Goal: Communication & Community: Answer question/provide support

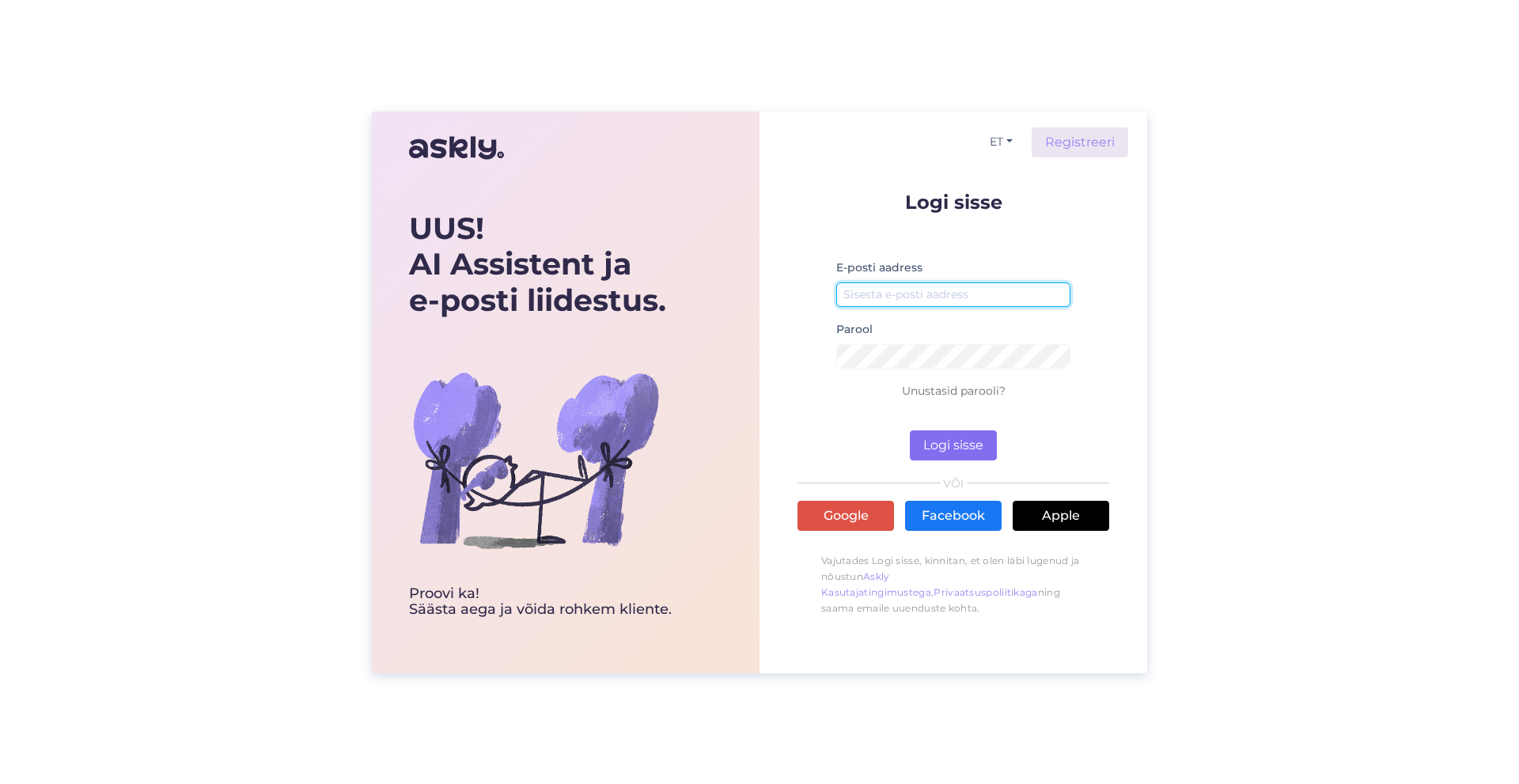
type input "[EMAIL_ADDRESS][DOMAIN_NAME]"
click at [967, 457] on button "Logi sisse" at bounding box center [953, 445] width 87 height 30
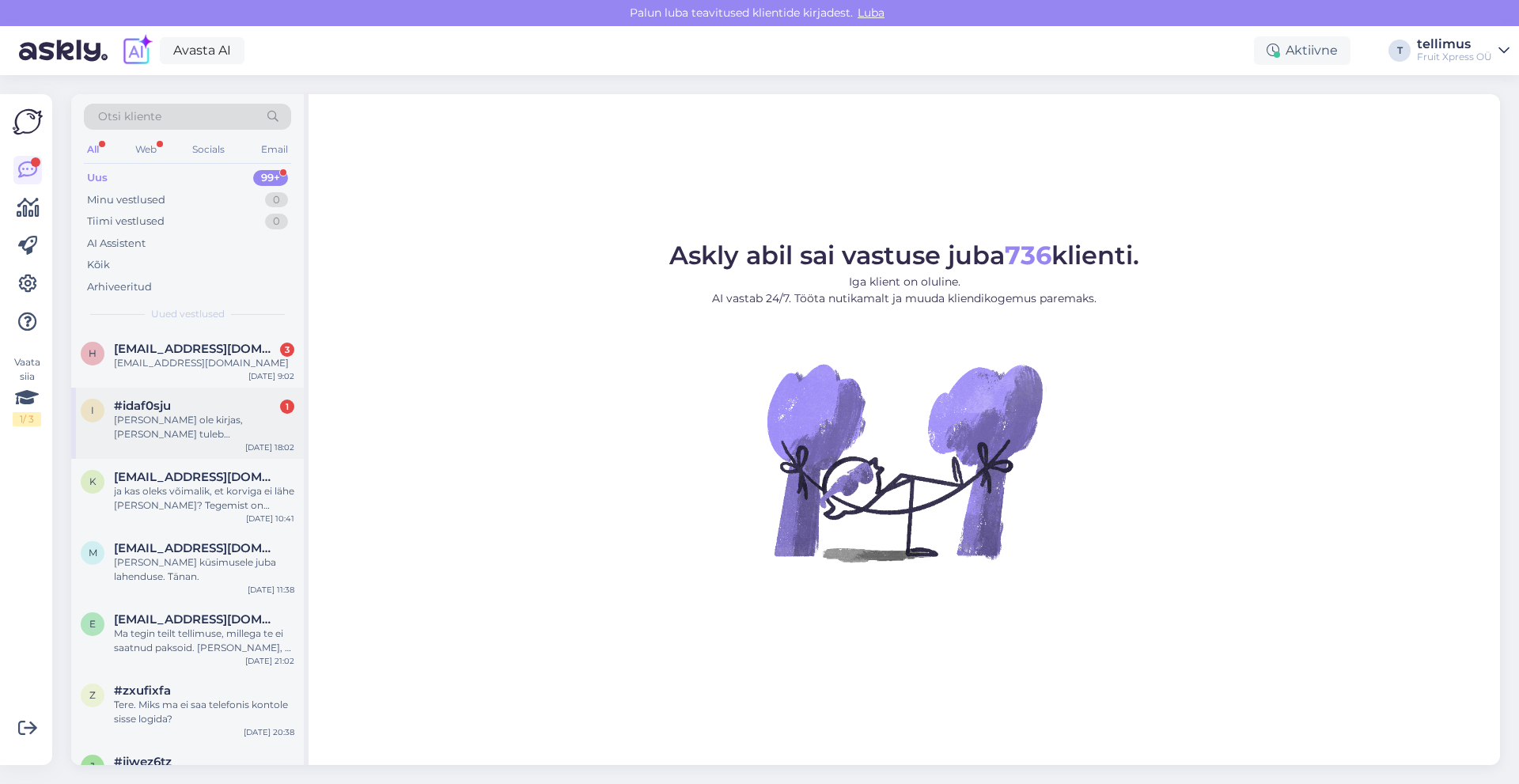
click at [259, 420] on div "[PERSON_NAME] ole kirjas, [PERSON_NAME] tuleb [PERSON_NAME]?" at bounding box center [204, 426] width 181 height 28
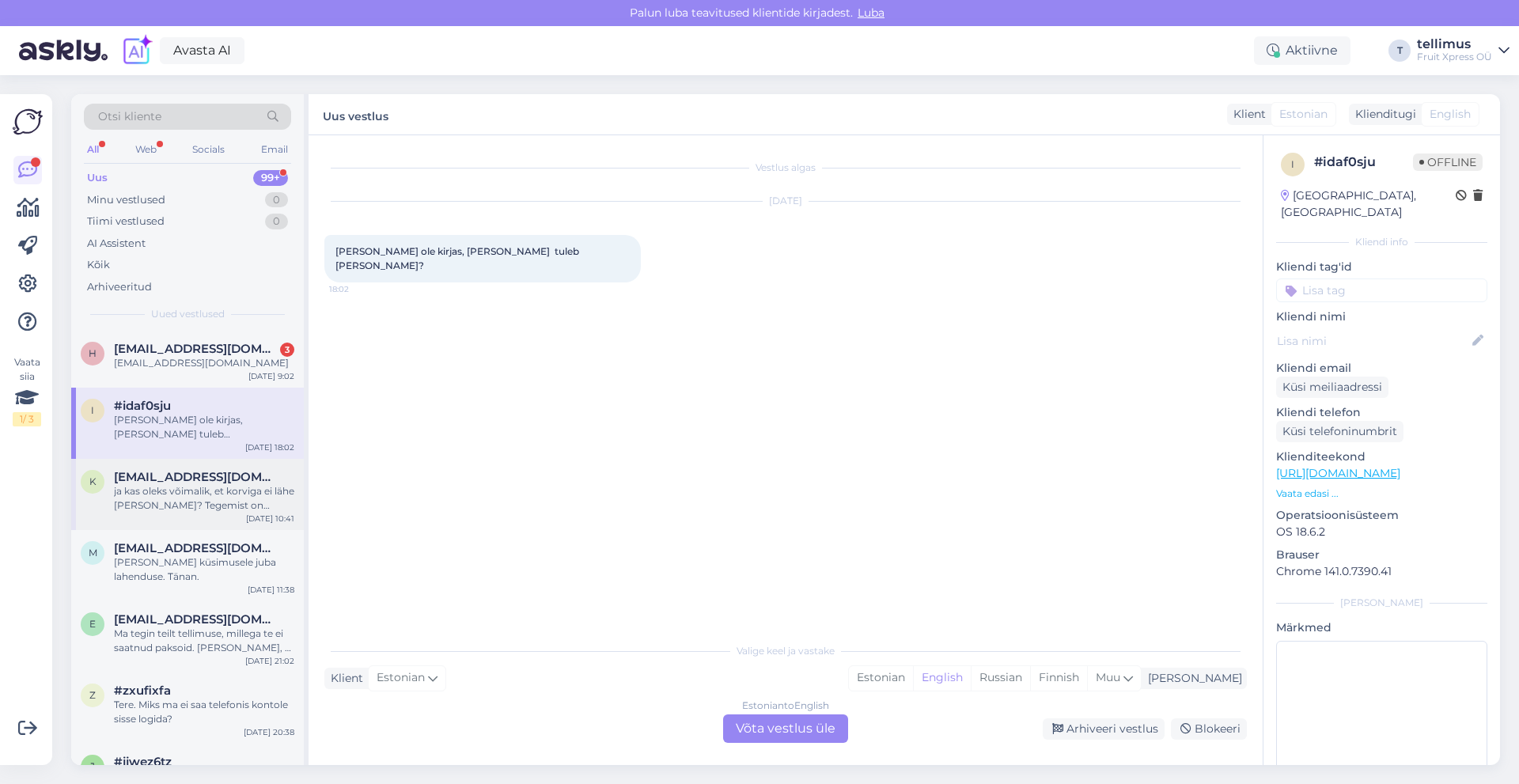
click at [151, 484] on div "ja kas oleks võimalik, et korviga ei lähe [PERSON_NAME]? Tegemist on kingituseg…" at bounding box center [204, 498] width 181 height 28
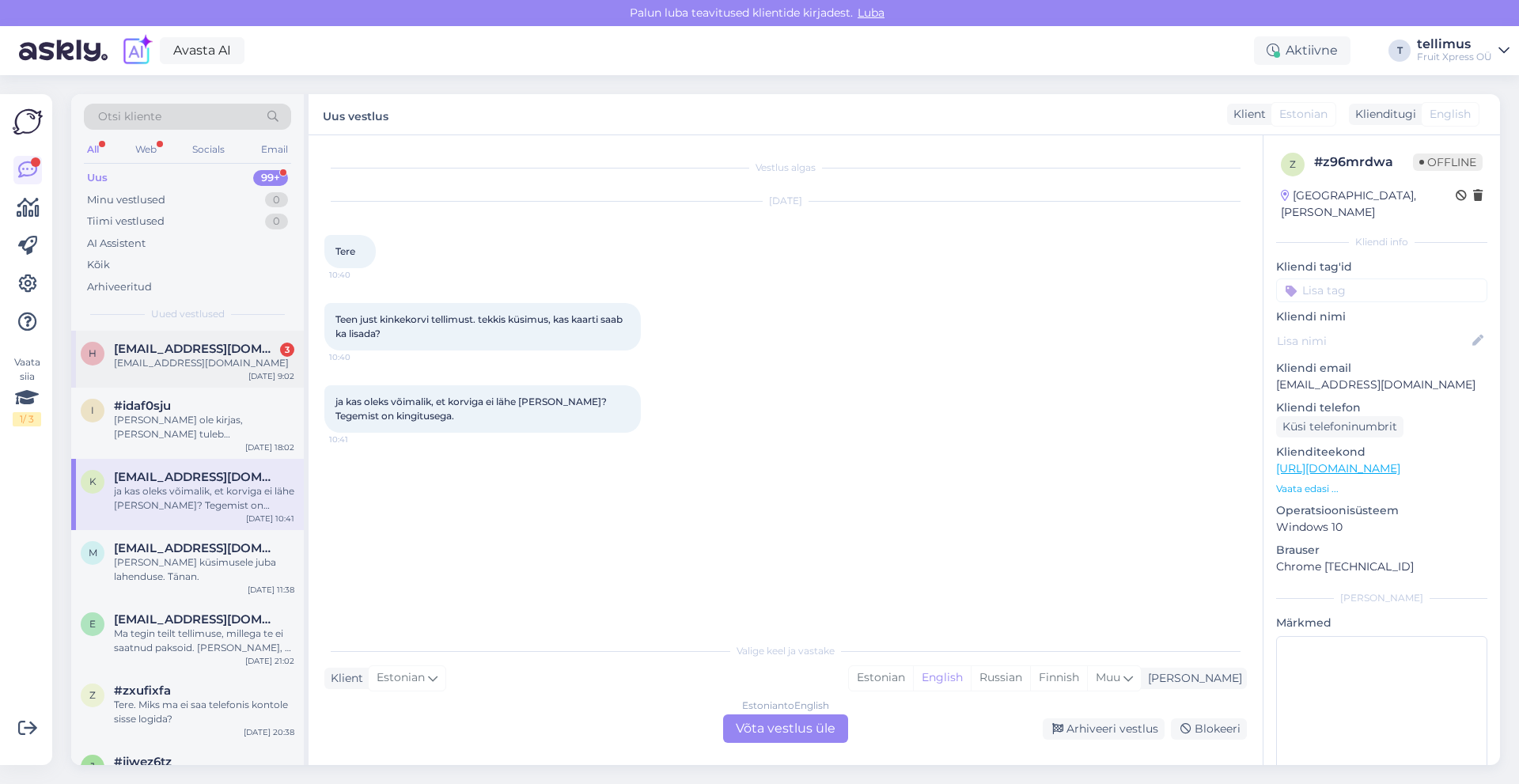
click at [165, 368] on div "[EMAIL_ADDRESS][DOMAIN_NAME]" at bounding box center [204, 364] width 181 height 14
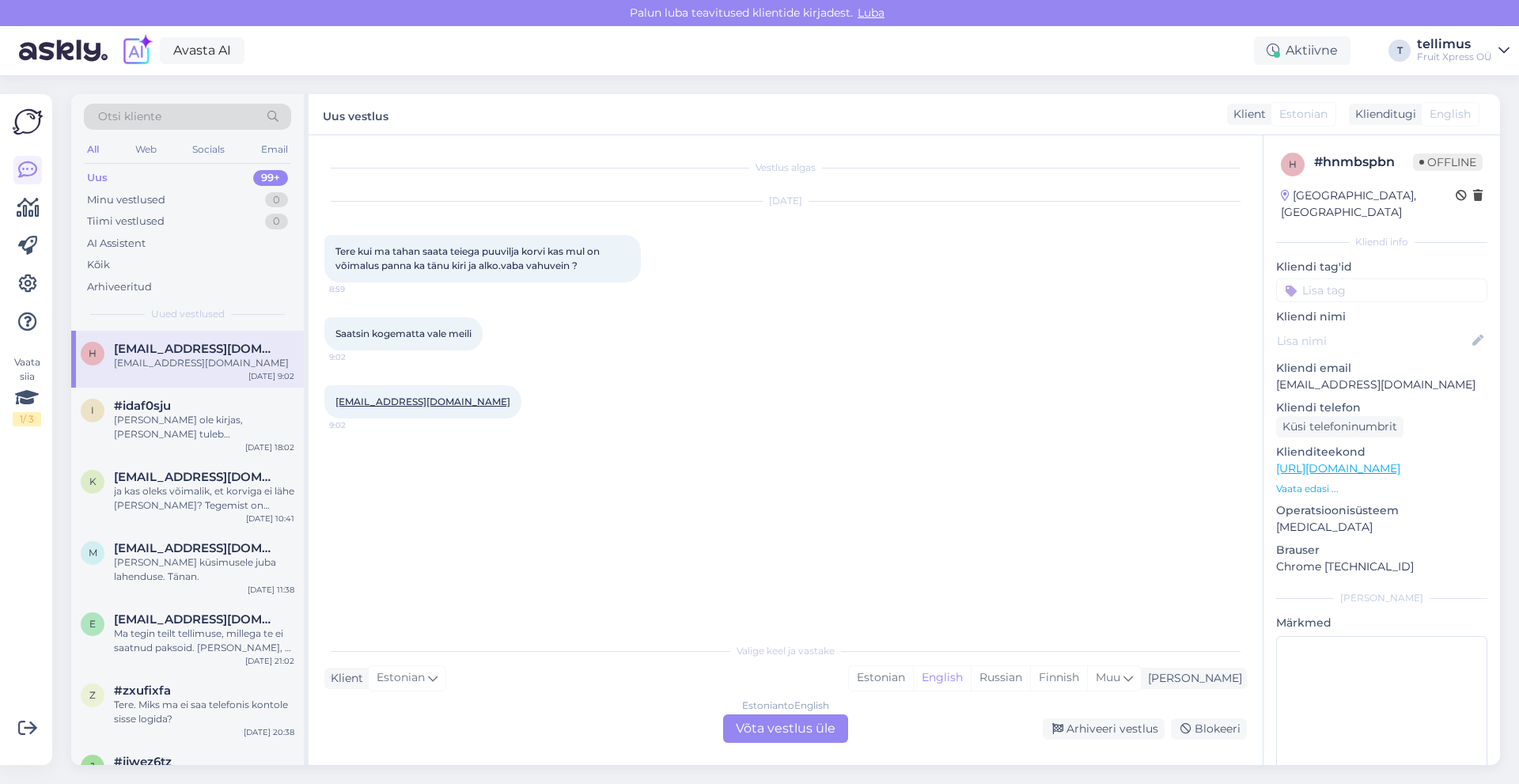
click at [808, 729] on div "Estonian to English Võta vestlus üle" at bounding box center [786, 728] width 125 height 28
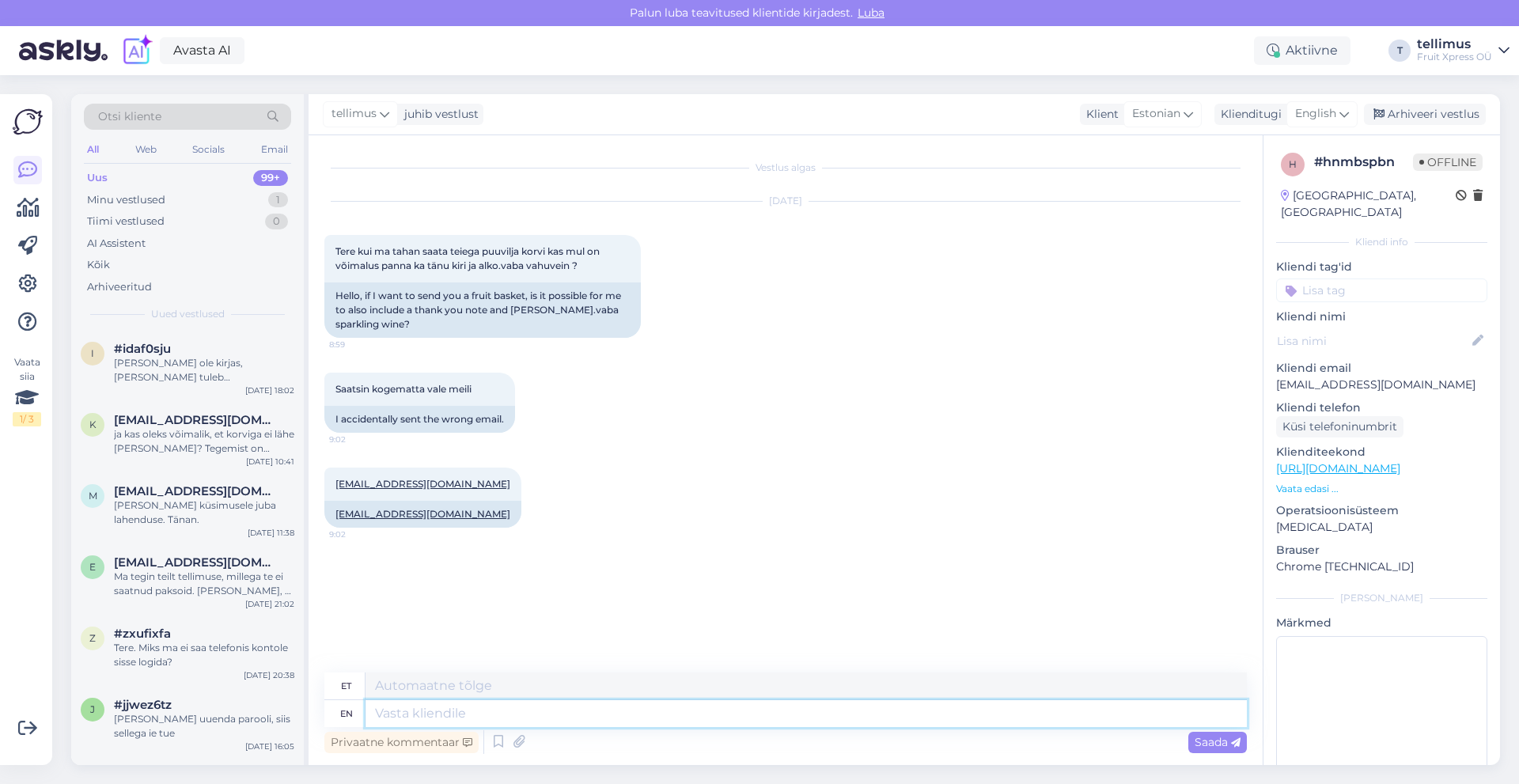
click at [499, 711] on textarea at bounding box center [806, 713] width 882 height 27
type textarea "Tere!"
type textarea "Tere! Tänukiri o"
type textarea "Tere! [GEOGRAPHIC_DATA]"
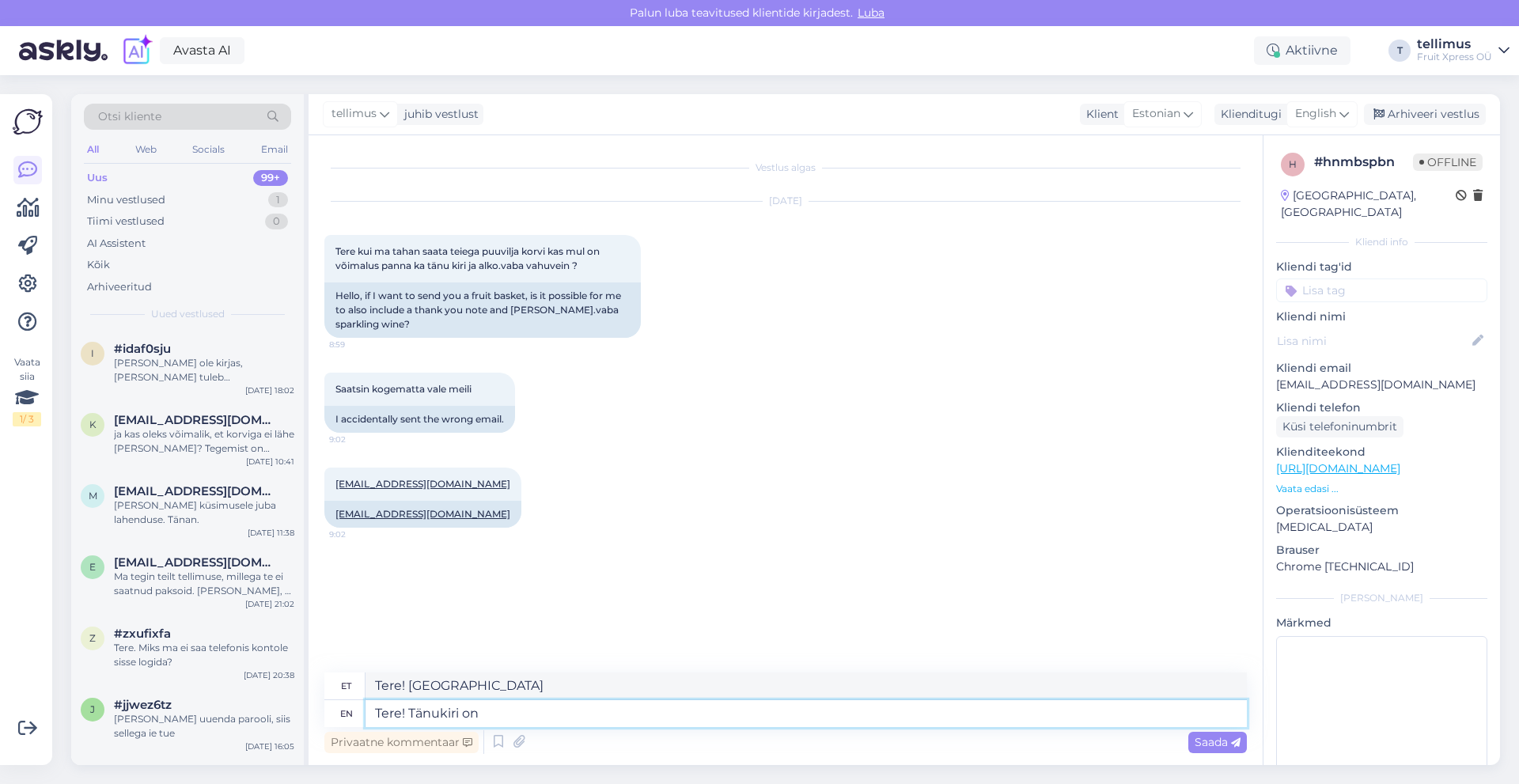
type textarea "Tere! Tänukiri on v"
type textarea "Tere! Tänakiri peal"
type textarea "Tere! Tänukiri on võimalik l"
type textarea "Tere! Tänakiri on võimalik"
type textarea "Tere! Tänukiri on võimalik lisada"
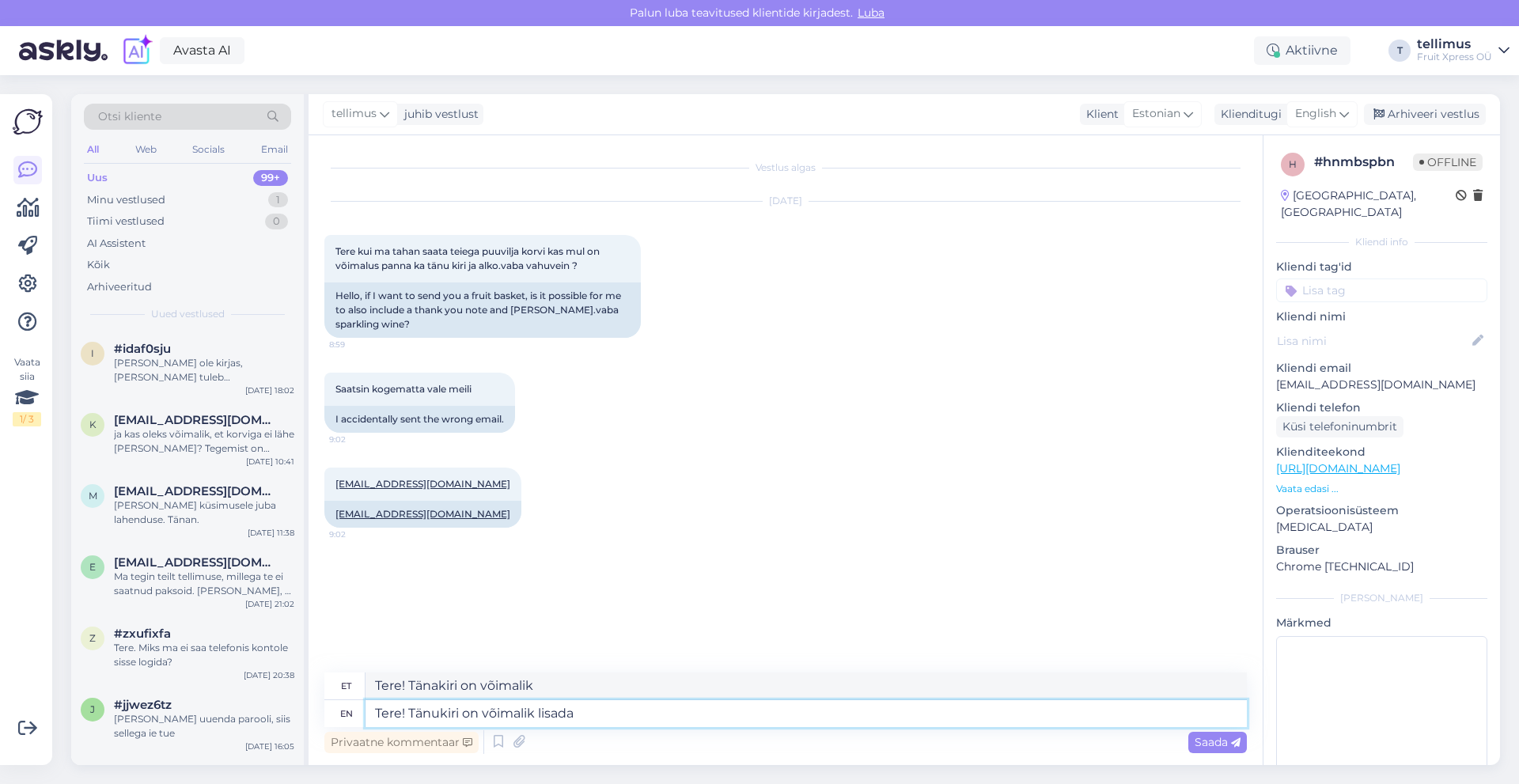
type textarea "Tere! Tänukiri on võimalik lisada"
type textarea "Tere! Tänukiri on võimalik lisada korvile j"
type textarea "Tere! Tänukiri on võimalik lisada korvile"
type textarea "Tere! Tänukiri on võimalik lisada korvile juurde,"
type textarea "Tere! tänukiri on võimalik lisada korvile juurde,"
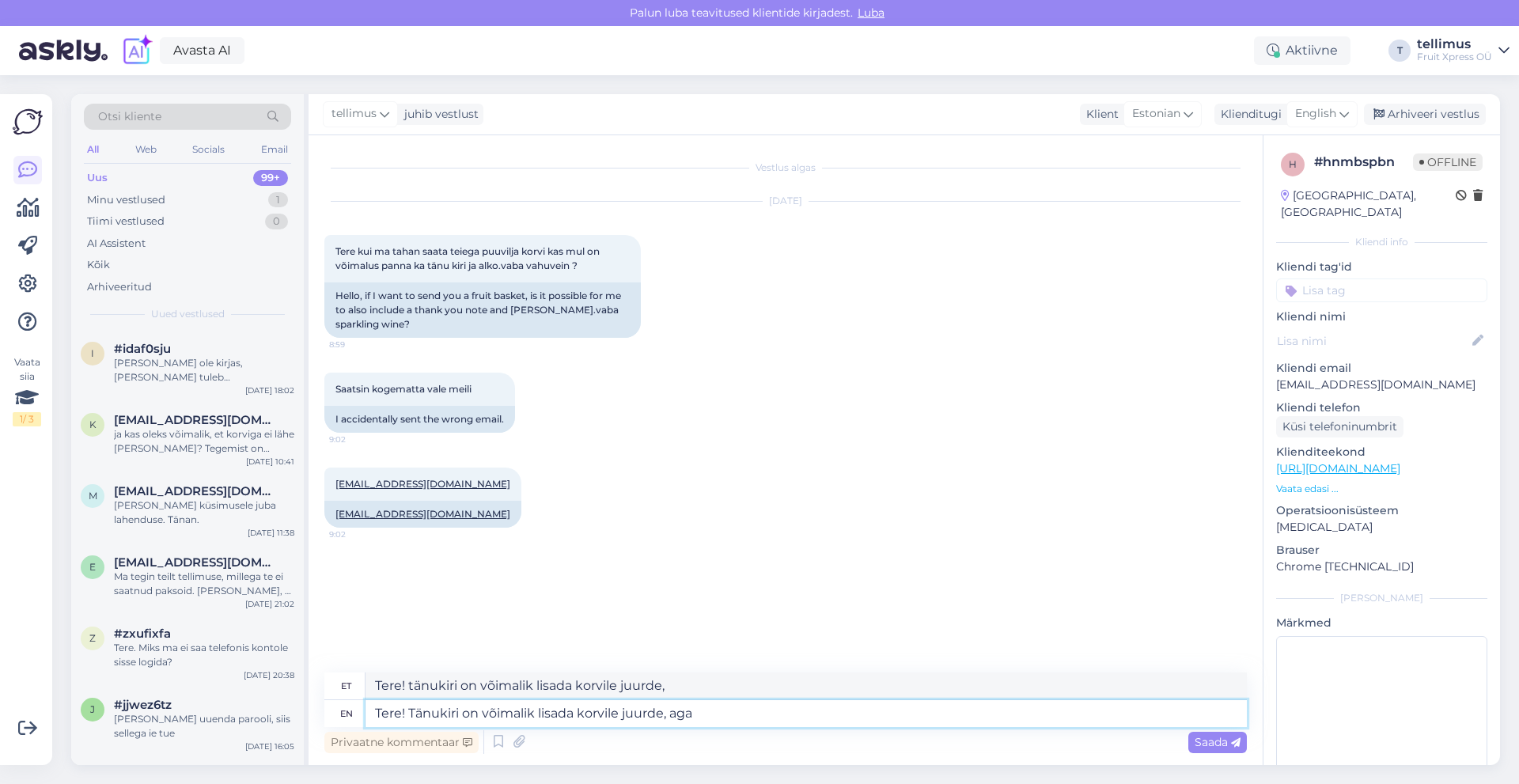
type textarea "Tere! Tänukiri on võimalik lisada korvile juurde, aga"
type textarea "Tere! Tänukiri on võimalik lisada korvile juurde, aga al"
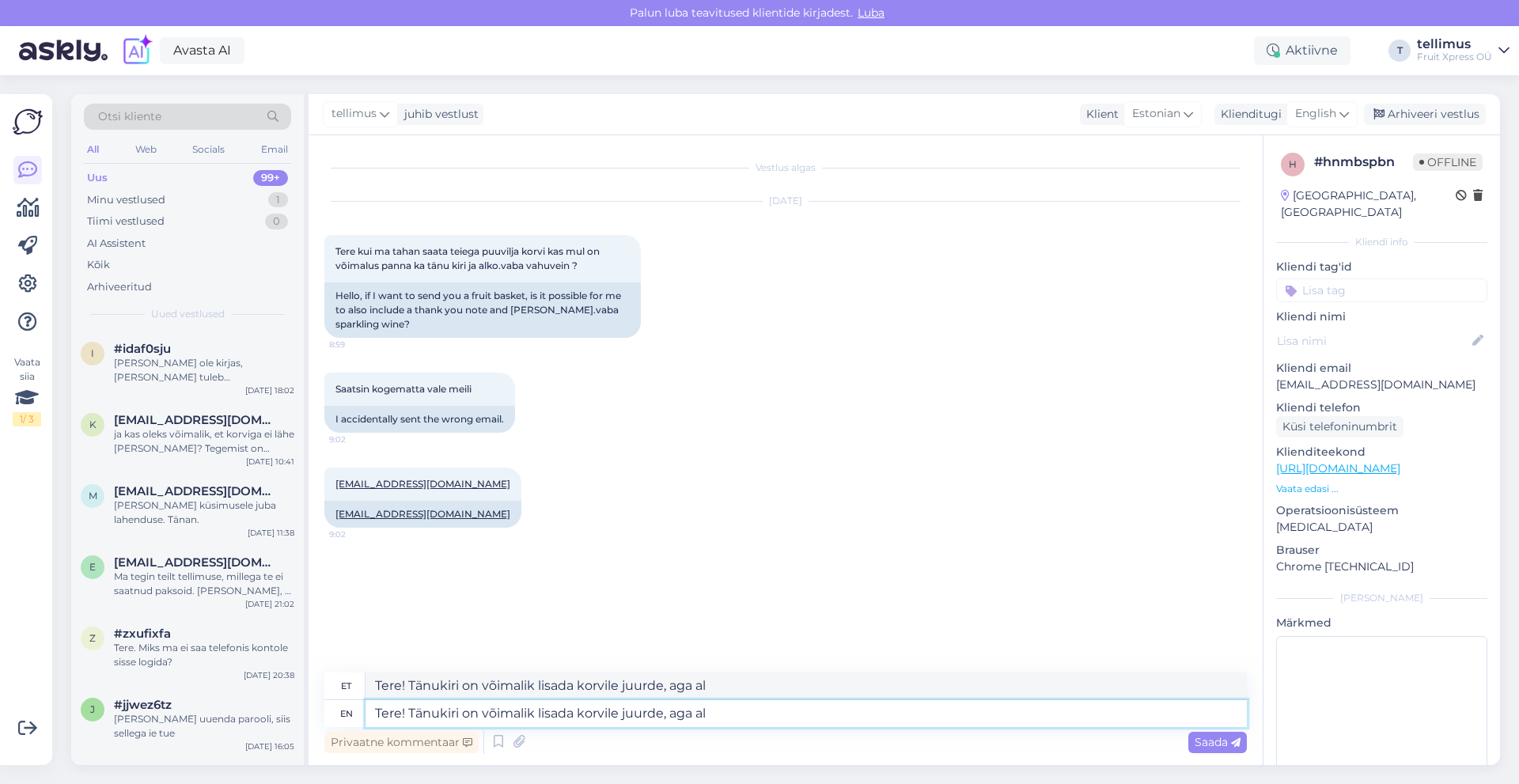
type textarea "Tere! Tänukiri on võimalik lisada korvile juurde, aga kõik"
type textarea "Tere! Tänukiri on võimalik lisada korvile juurde, aga alkovaba"
drag, startPoint x: 790, startPoint y: 713, endPoint x: 726, endPoint y: 717, distance: 64.1
click at [726, 717] on textarea "Tere! Tänukiri on võimalik lisada korvile juurde, aga alkovaba" at bounding box center [806, 713] width 882 height 27
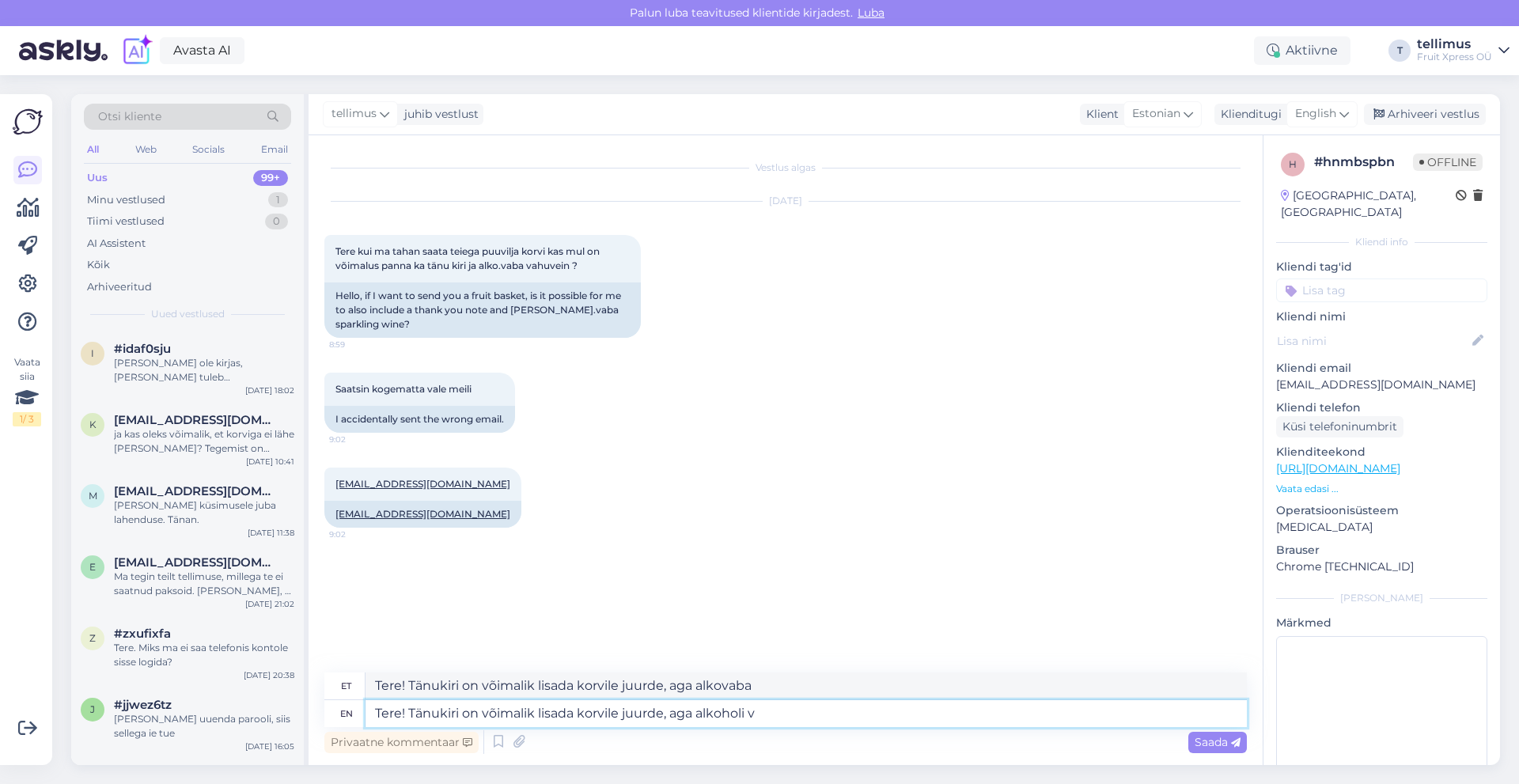
type textarea "Tere! Tänukiri on võimalik lisada korvile juurde, aga alkoholi va"
type textarea "Tere! Tänukiri on võimalik lisada korvile juurde, aga alkoholi"
type textarea "Tere! Tänukiri on võimalik lisada korvile juurde, aga alkoholi vaba"
click at [751, 719] on textarea "Tere! Tänukiri on võimalik lisada korvile juurde, aga alkoholi vaba" at bounding box center [806, 713] width 882 height 27
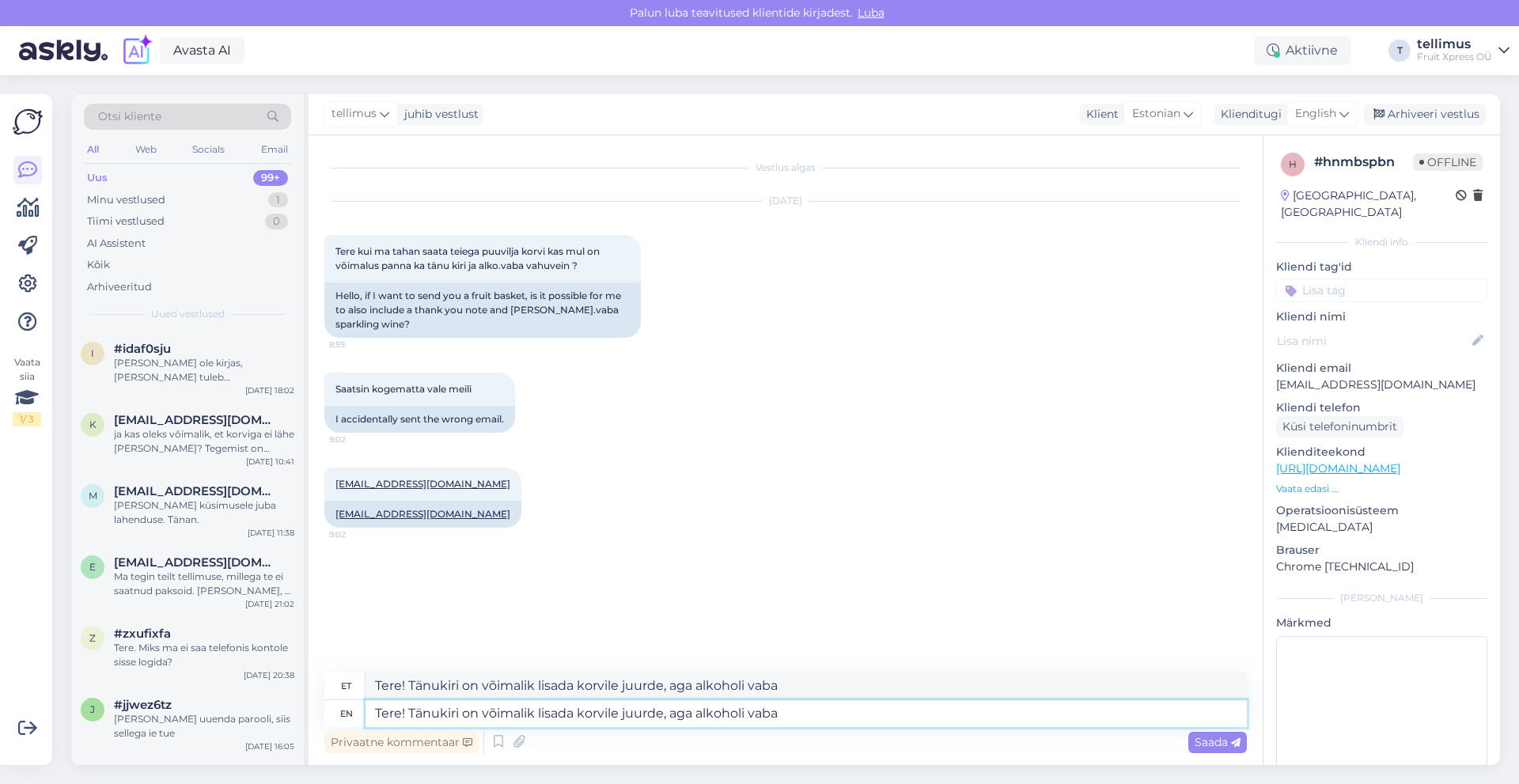
type textarea "Tere! Tänukiri on võimalik lisada korvile juurde, aga alkoholivaba"
click at [793, 717] on textarea "Tere! Tänukiri on võimalik lisada korvile juurde, aga alkoholivaba" at bounding box center [806, 713] width 882 height 27
type textarea "Tere! Tänukiri on võimalik lisada korvile juurde, aga alkoholivaba vahuveini m"
type textarea "Tere! Tänukiri on võimalik lisada korvile juurde, aga alkoholivaba vahuveini"
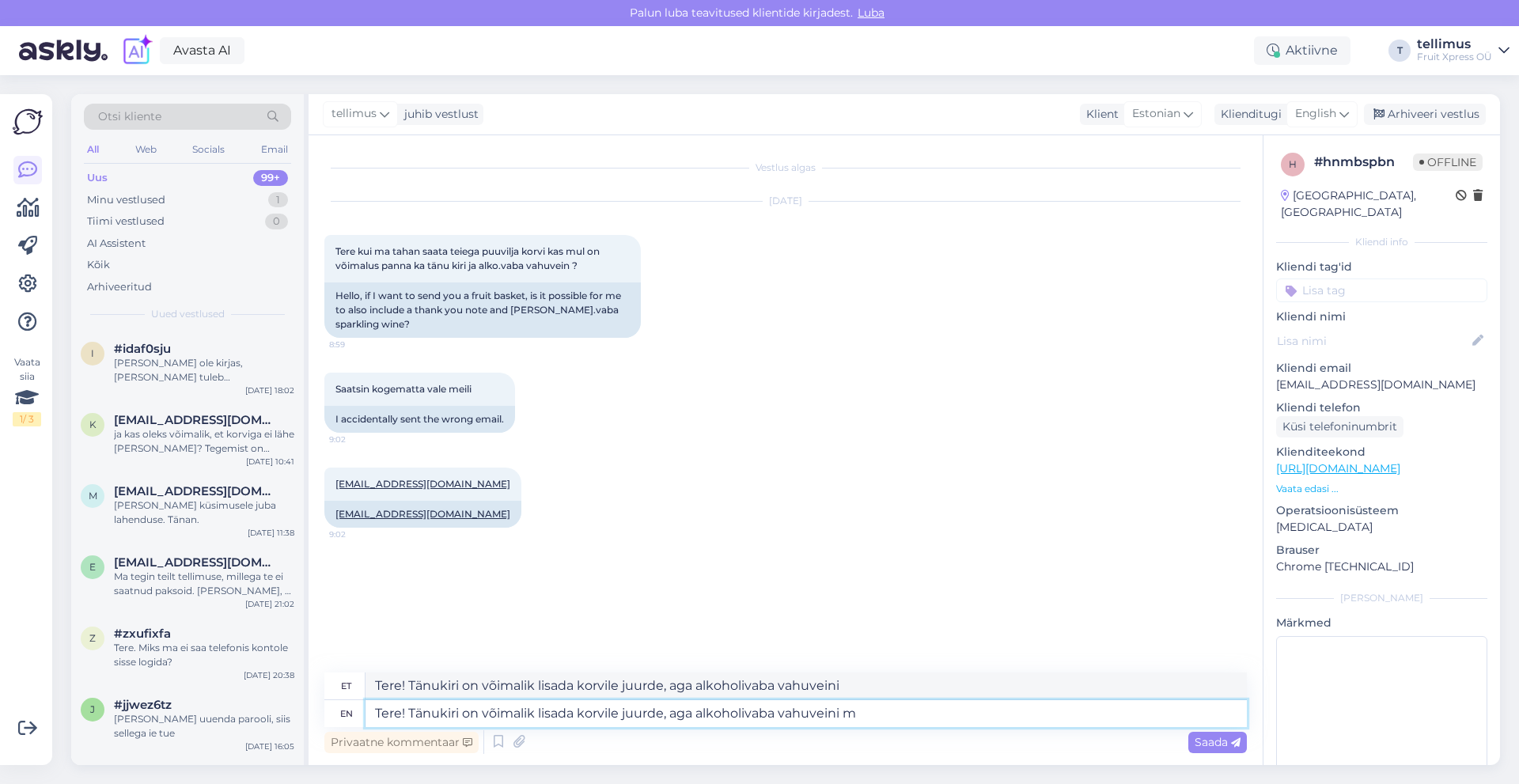
type textarea "Tere! Tänukiri on võimalik lisada korvile juurde, aga alkoholivaba vahuveini"
type textarea "Tere! Tänukiri on võimalik lisada korvile juurde, aga alkoholivaba vahuveini m"
type textarea "Tere! Tänukiri on võimalik lisada korvile juurde, aga alkoholivaba vahuveini k"
type textarea "Tere! Tänukiri on võimalik lisada korvile juurde, aga alkoholivaba vahuveini"
type textarea "Tere! Tänukiri on võimalik lisada korvile juurde, aga alkoholivaba vahuveini ka…"
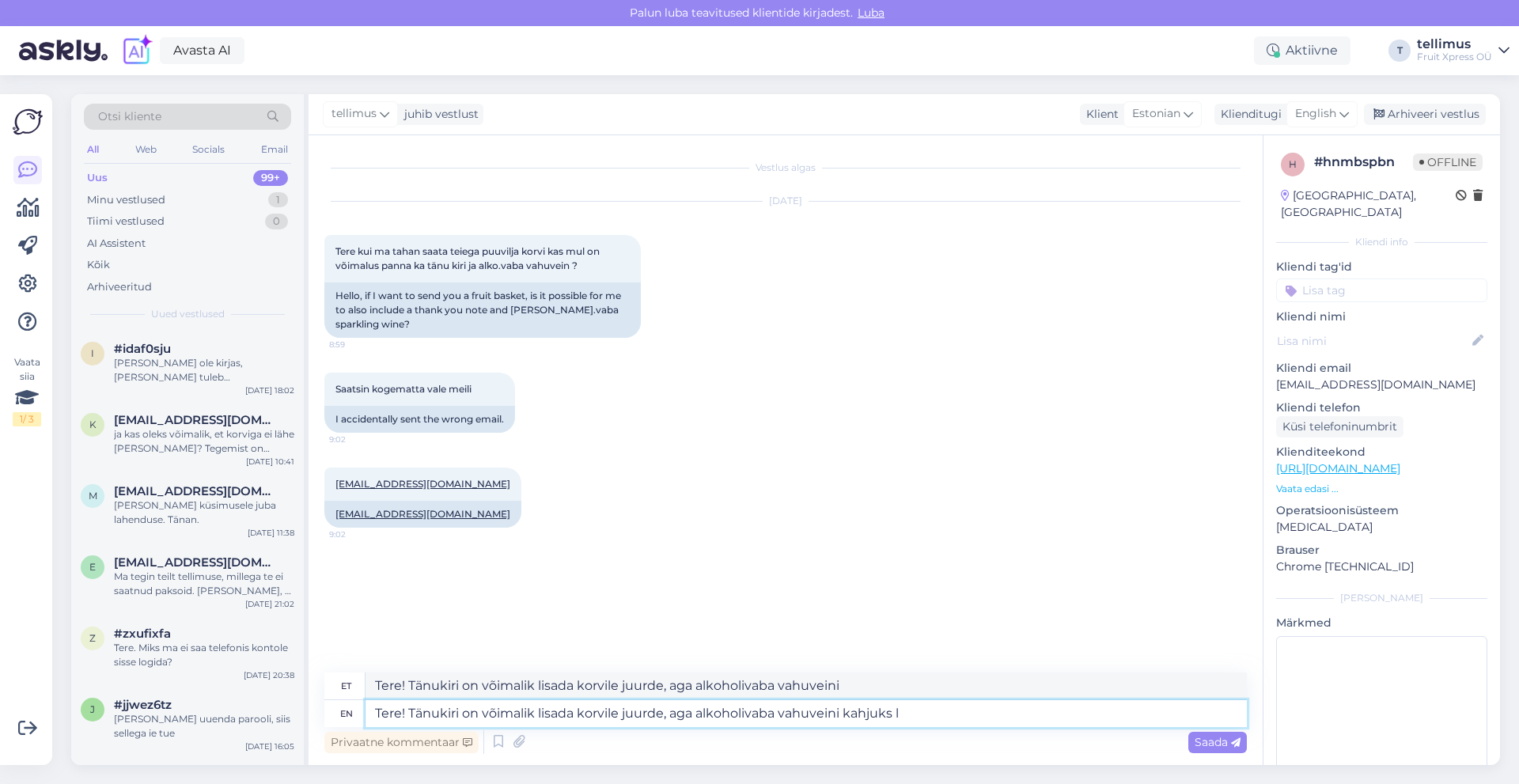
type textarea "Tere! Tänukiri on võimalik lisada korvile juurde, aga alkoholivaba vahuveini ka…"
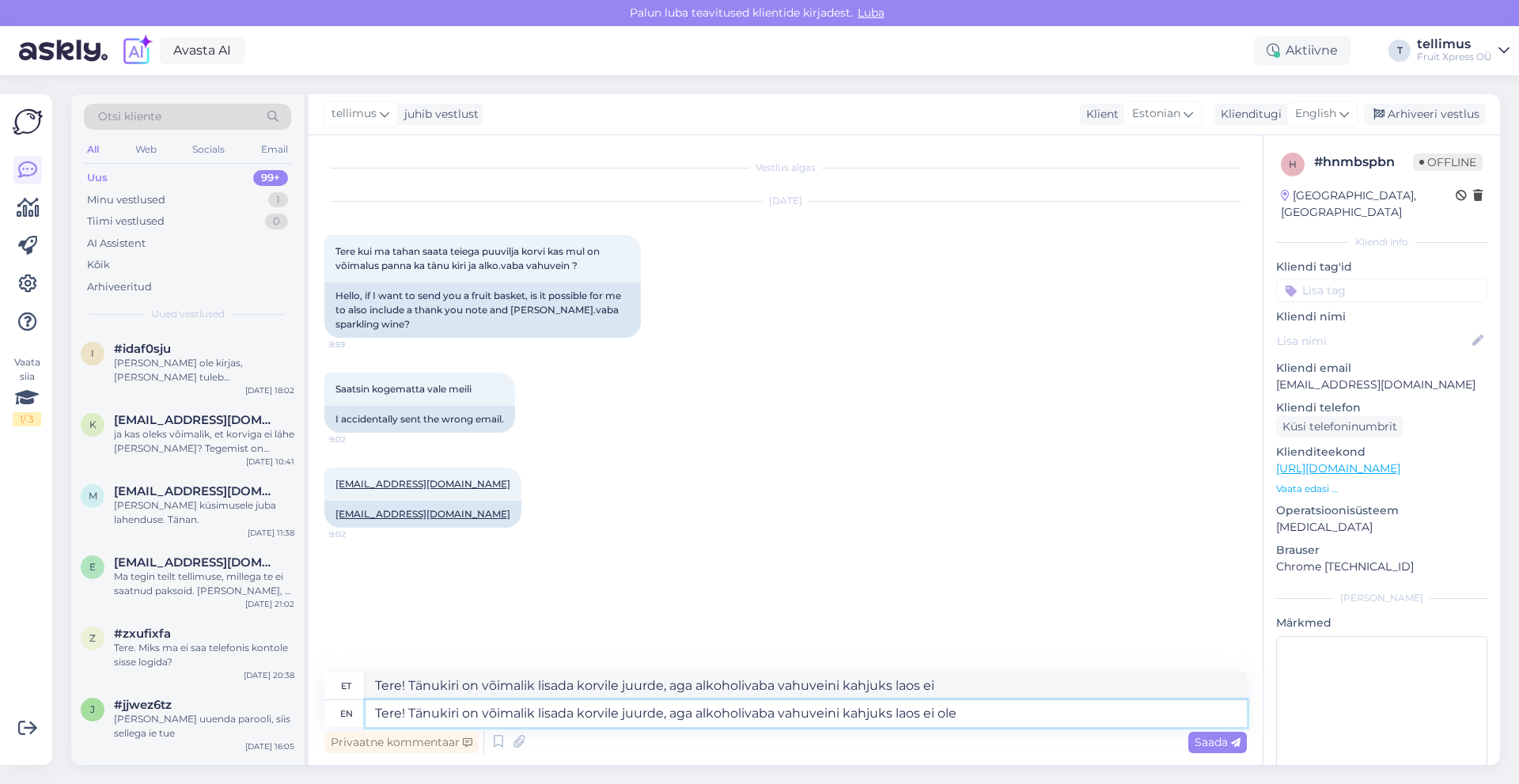
type textarea "Tere! Tänukiri on võimalik lisada korvile juurde, aga alkoholivaba vahuveini ka…"
click at [1227, 748] on span "Saada" at bounding box center [1217, 742] width 46 height 14
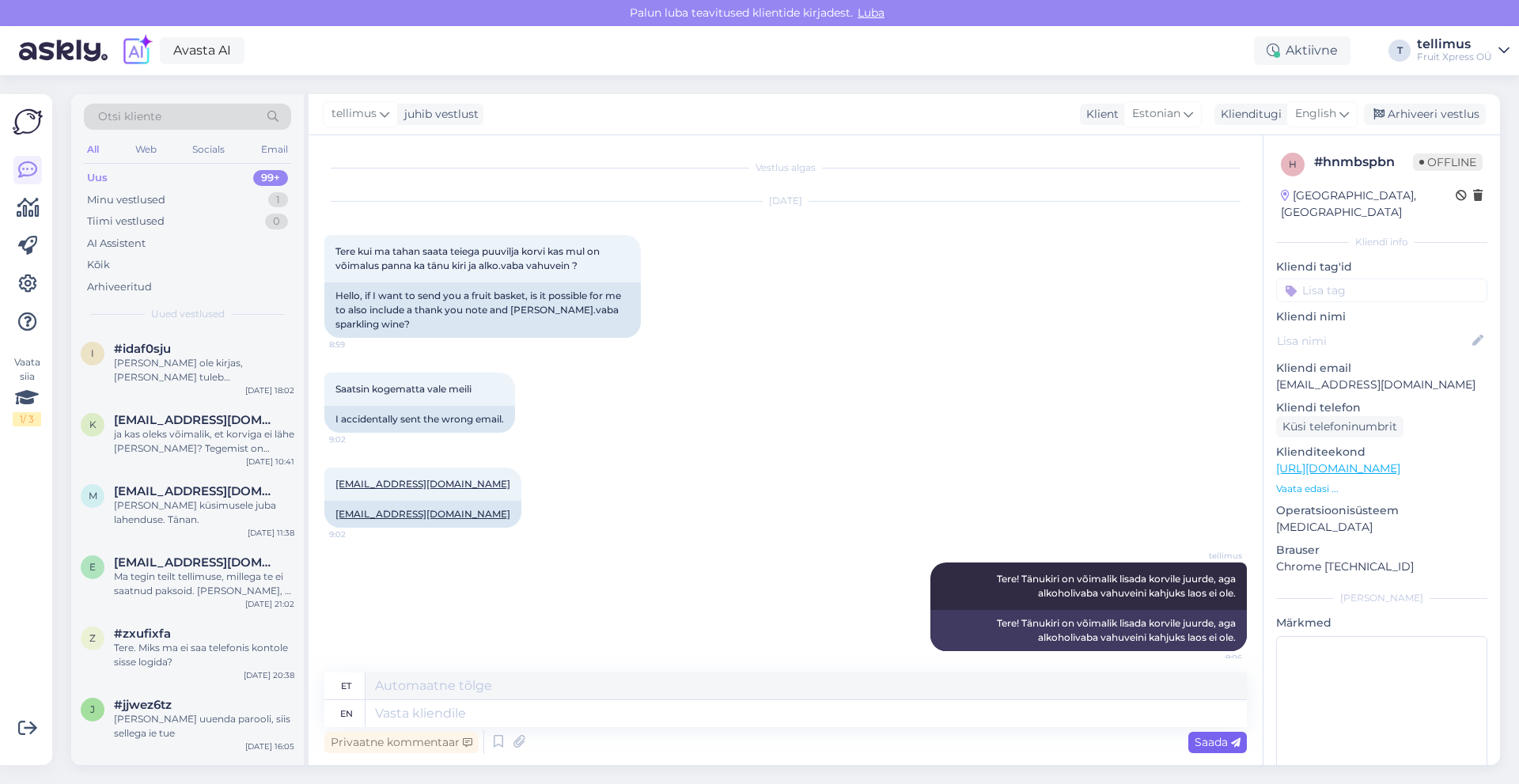
scroll to position [10, 0]
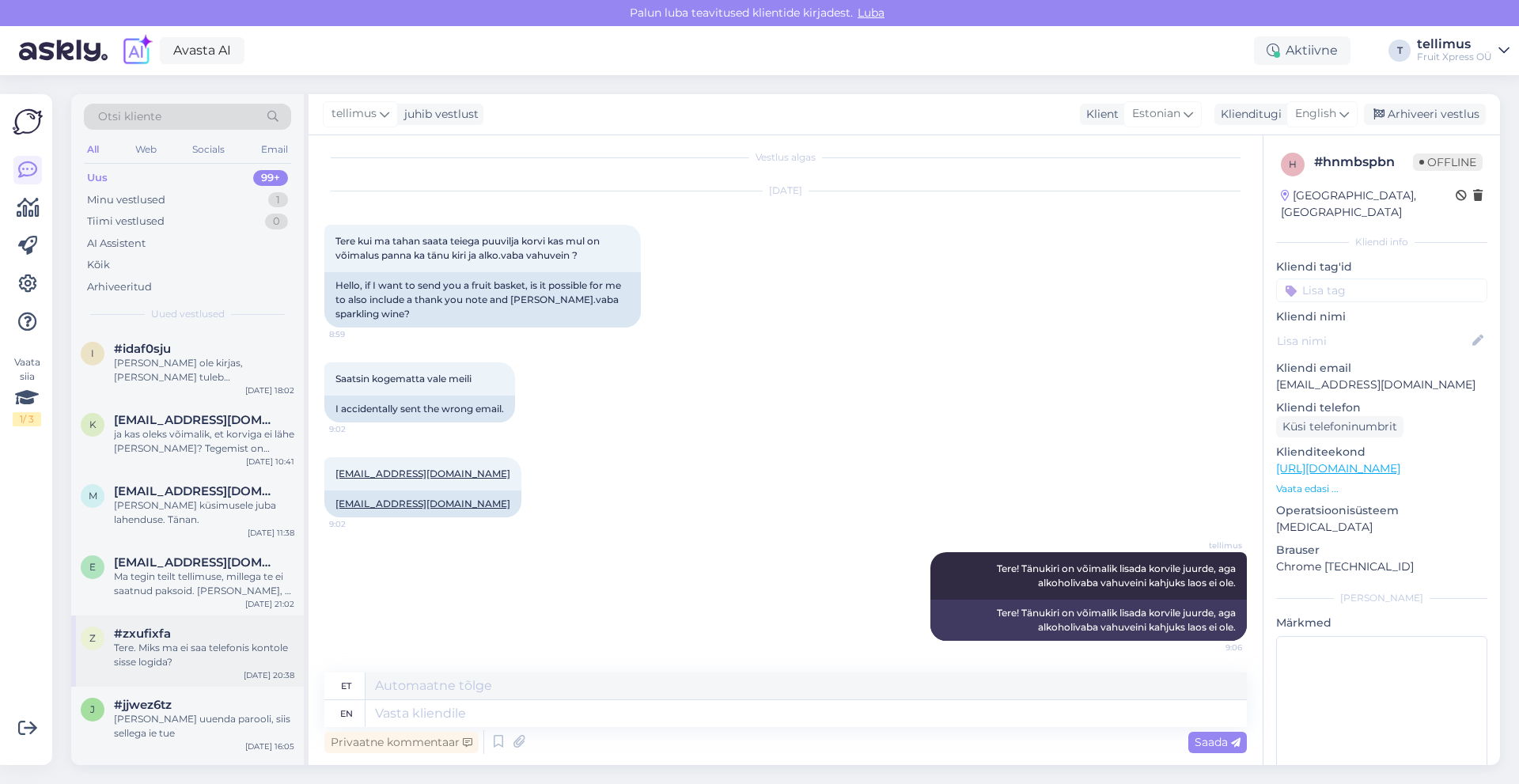
click at [226, 652] on div "Tere. Miks ma ei saa telefonis kontole sisse logida?" at bounding box center [204, 654] width 181 height 28
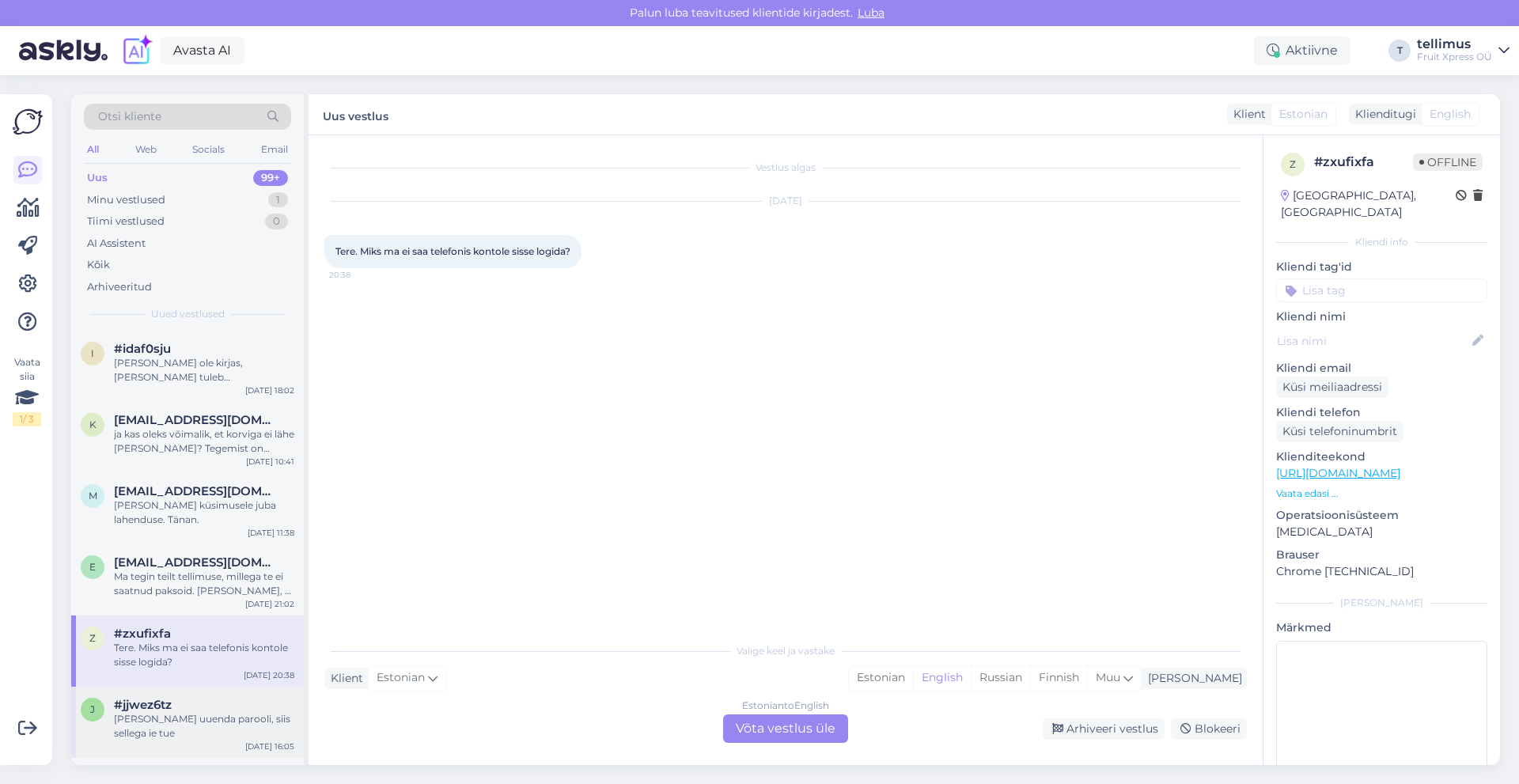
click at [224, 731] on div "j #jjwez6tz [PERSON_NAME] uuenda parooli, siis sellega ie [DATE] 16:05" at bounding box center [188, 721] width 233 height 71
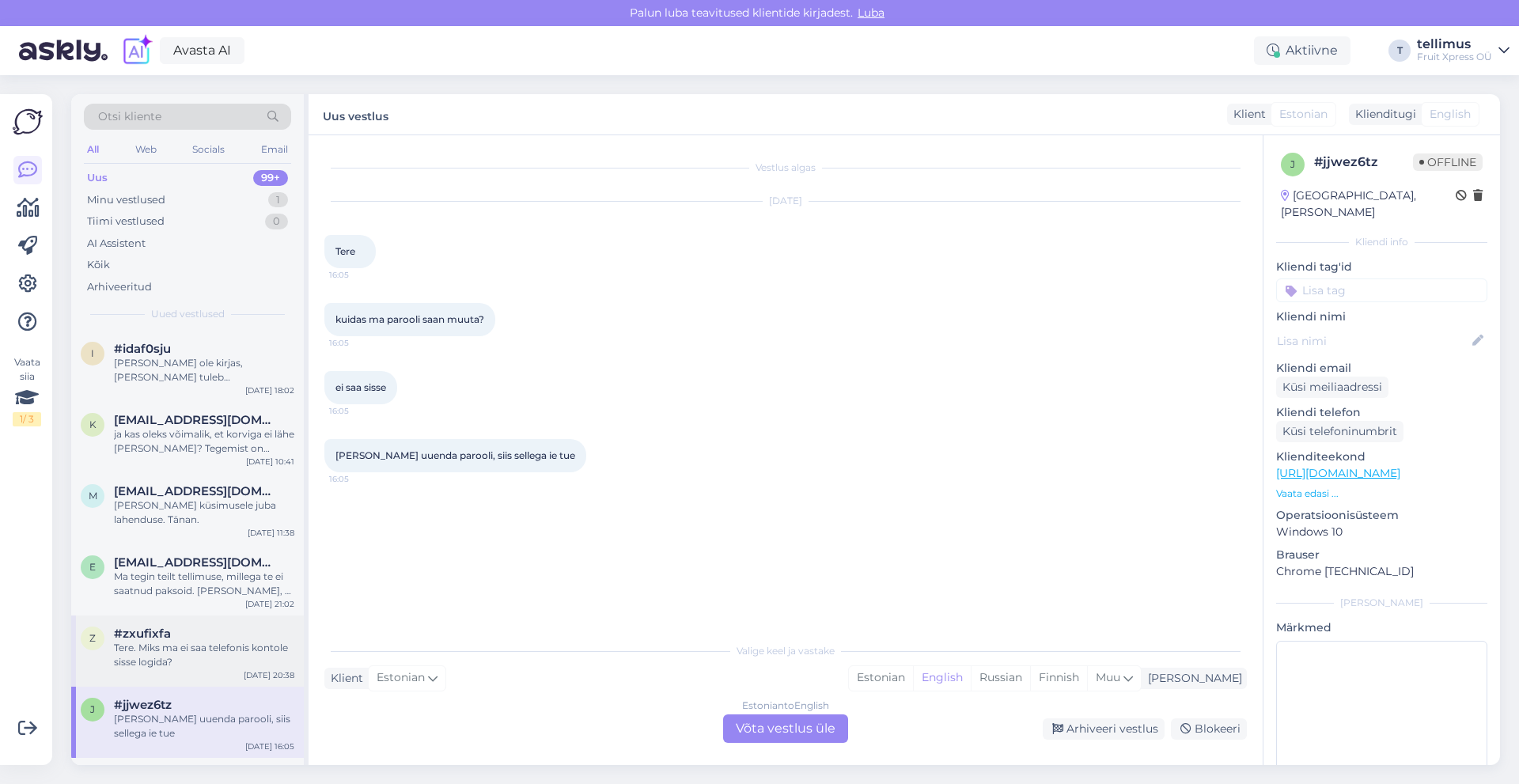
click at [204, 640] on div "Tere. Miks ma ei saa telefonis kontole sisse logida?" at bounding box center [204, 654] width 181 height 28
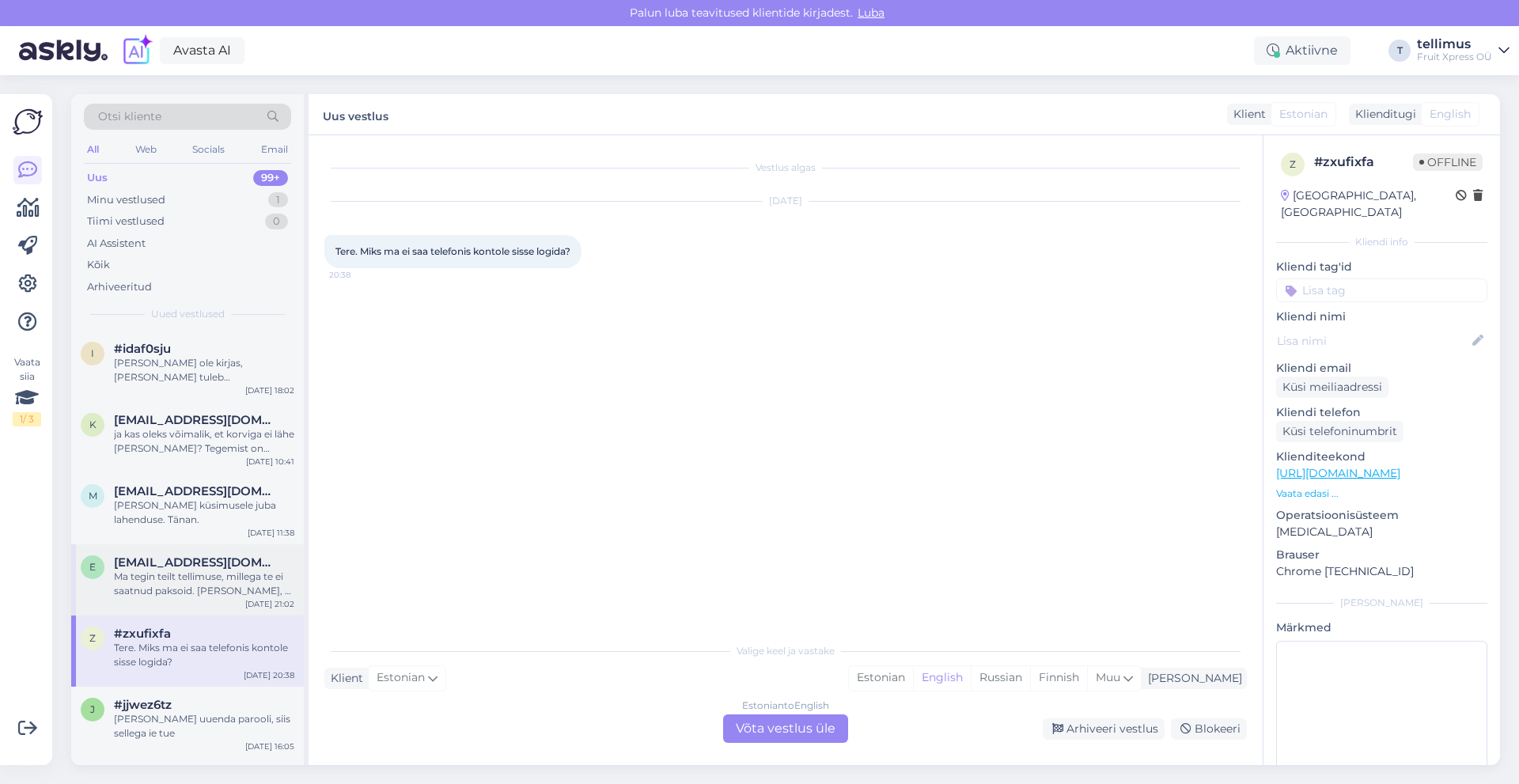
click at [214, 555] on span "[EMAIL_ADDRESS][DOMAIN_NAME]" at bounding box center [196, 563] width 165 height 14
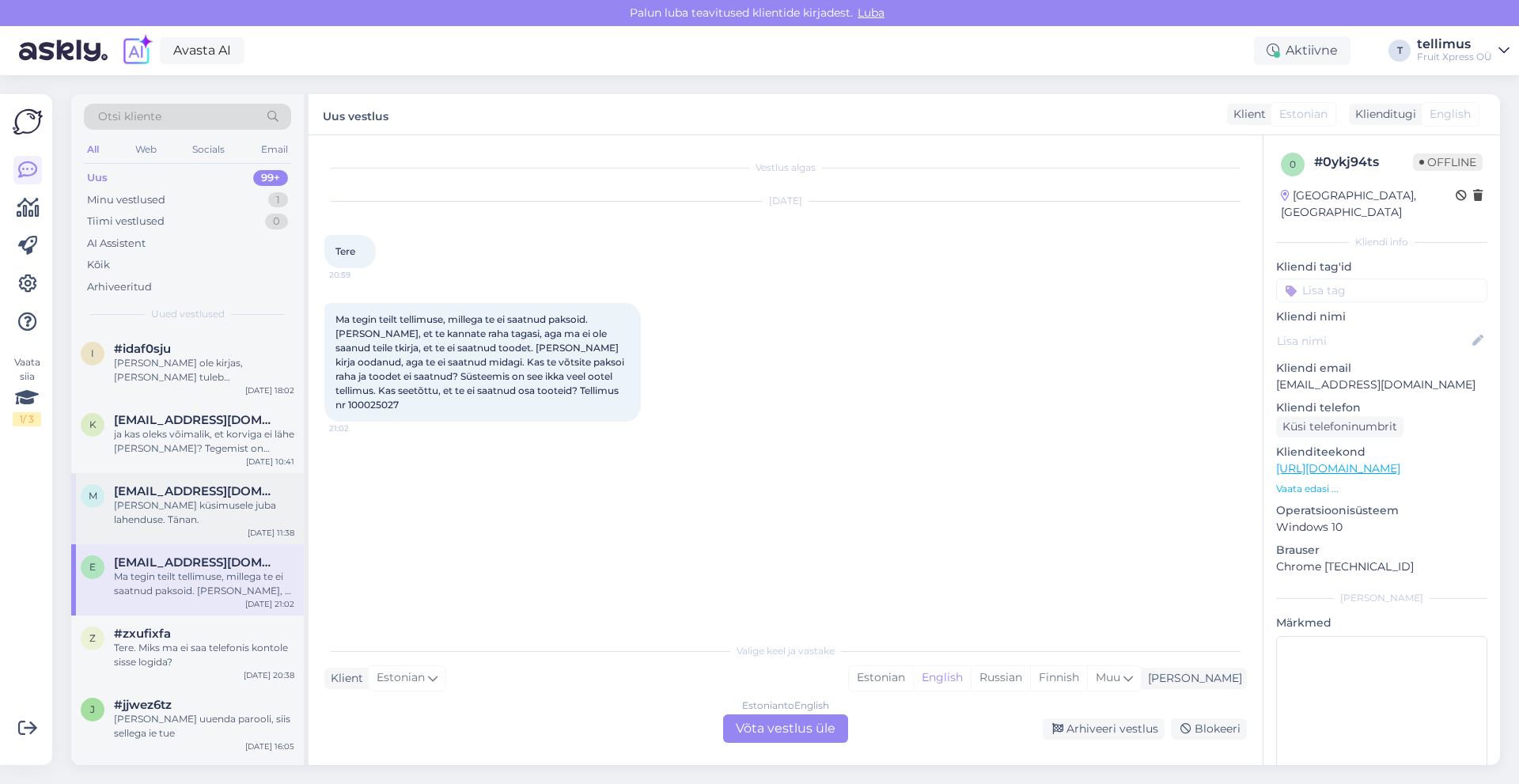
click at [219, 484] on span "[EMAIL_ADDRESS][DOMAIN_NAME]" at bounding box center [196, 491] width 165 height 14
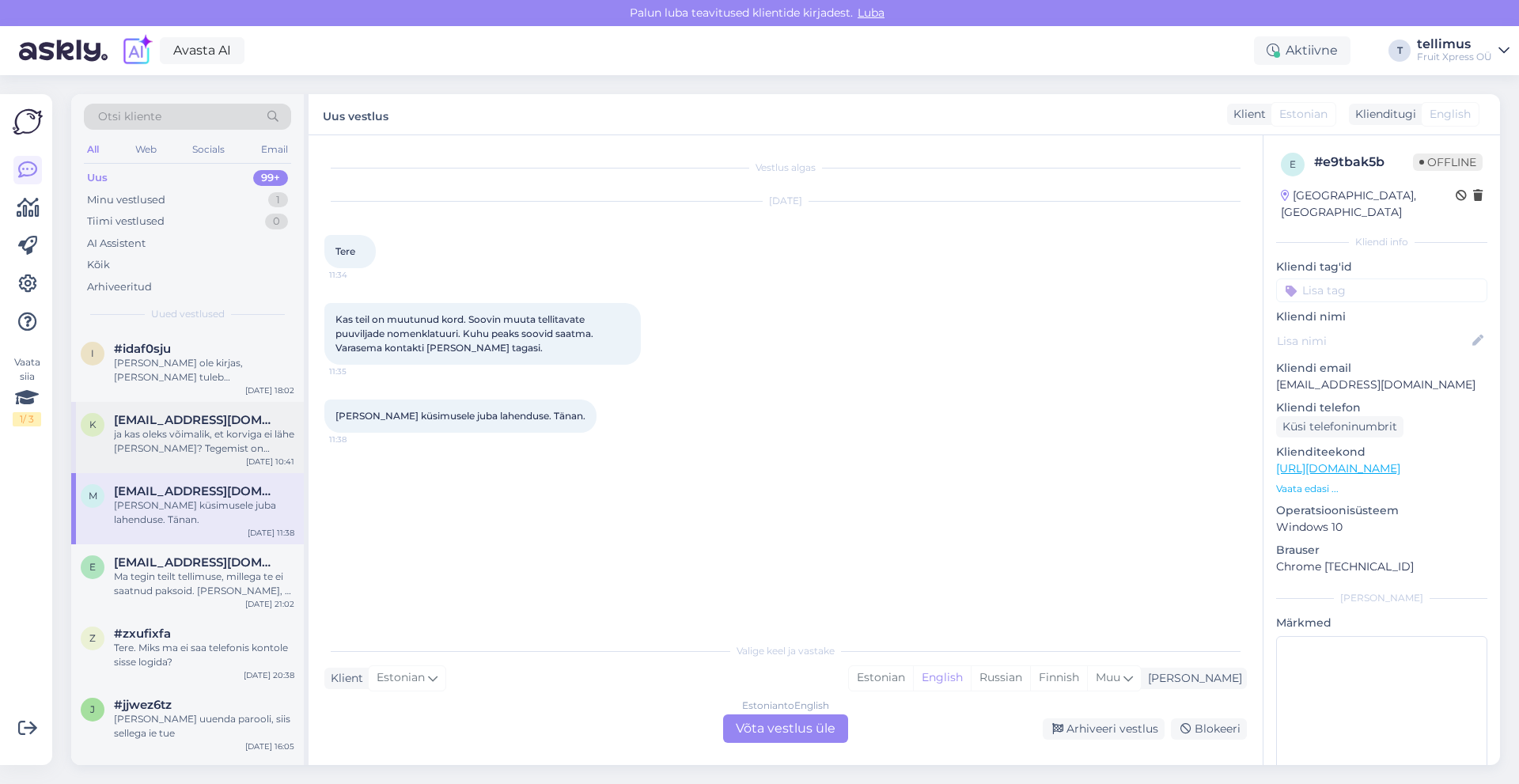
click at [235, 402] on div "k [EMAIL_ADDRESS][DOMAIN_NAME] ja kas oleks võimalik, et korviga ei lähe [PERSO…" at bounding box center [188, 437] width 233 height 71
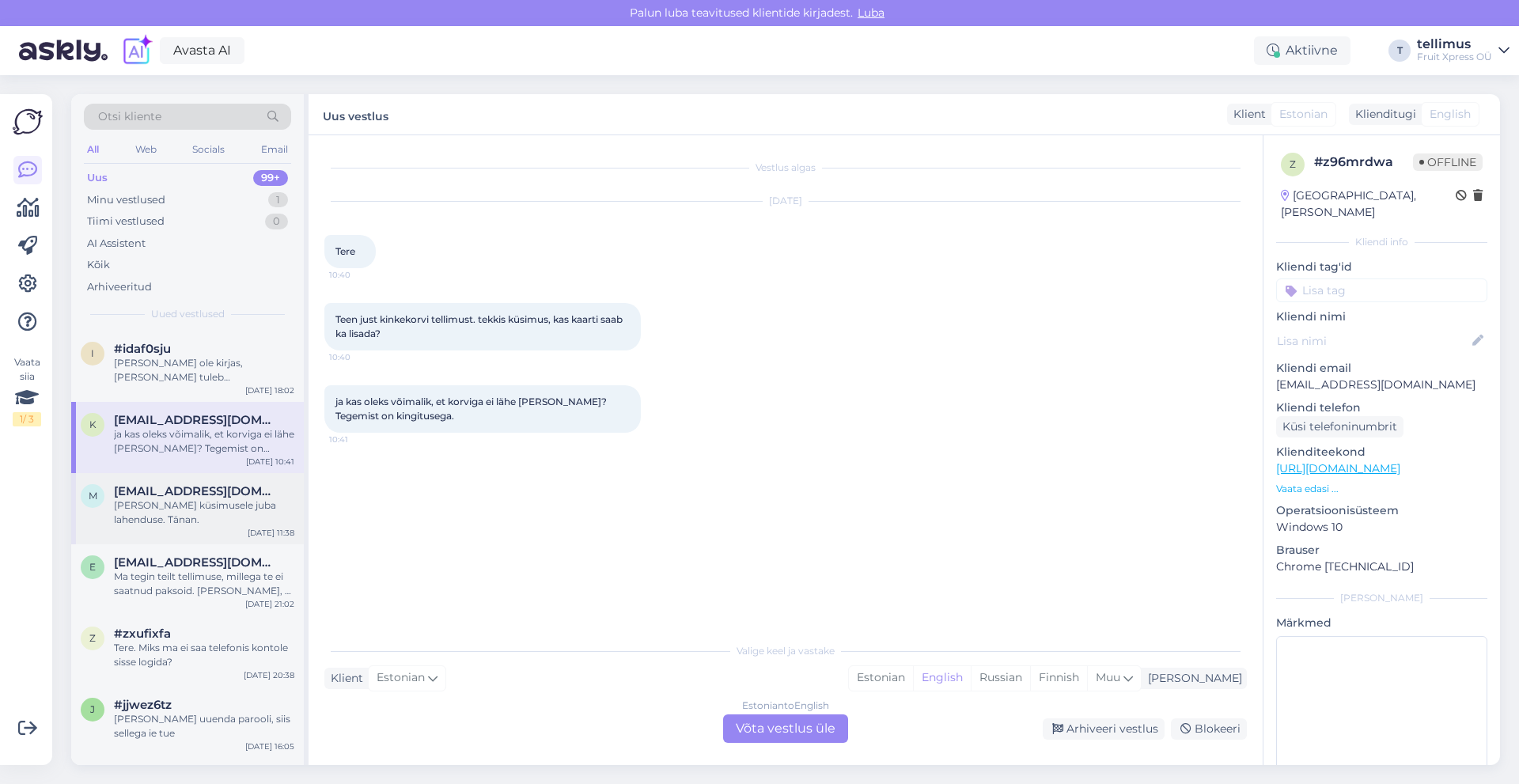
click at [214, 498] on div "[PERSON_NAME] küsimusele juba lahenduse. Tänan." at bounding box center [204, 512] width 181 height 28
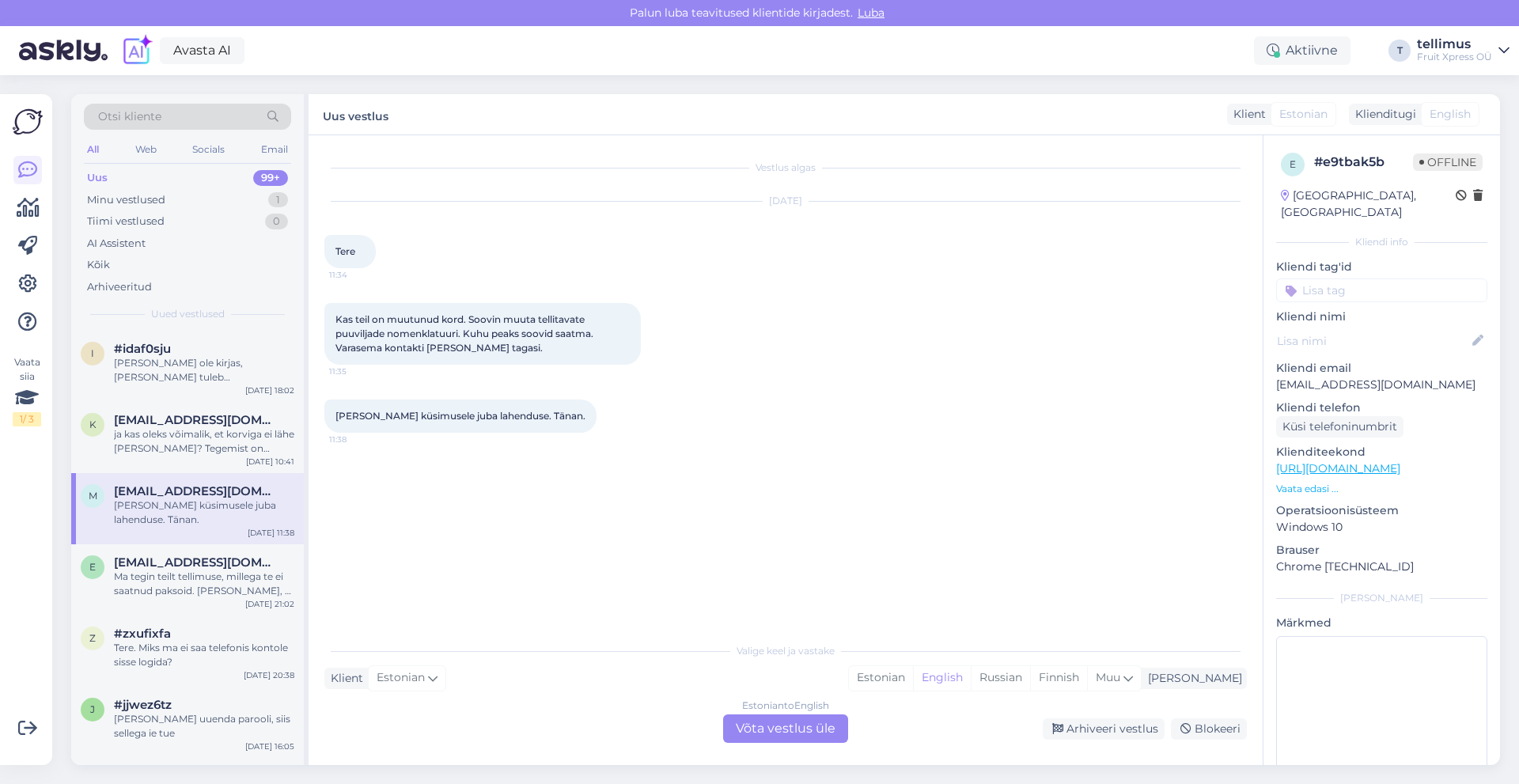
click at [215, 185] on div "Uus 99+" at bounding box center [187, 178] width 207 height 22
click at [196, 223] on div "Tiimi vestlused 0" at bounding box center [187, 221] width 207 height 22
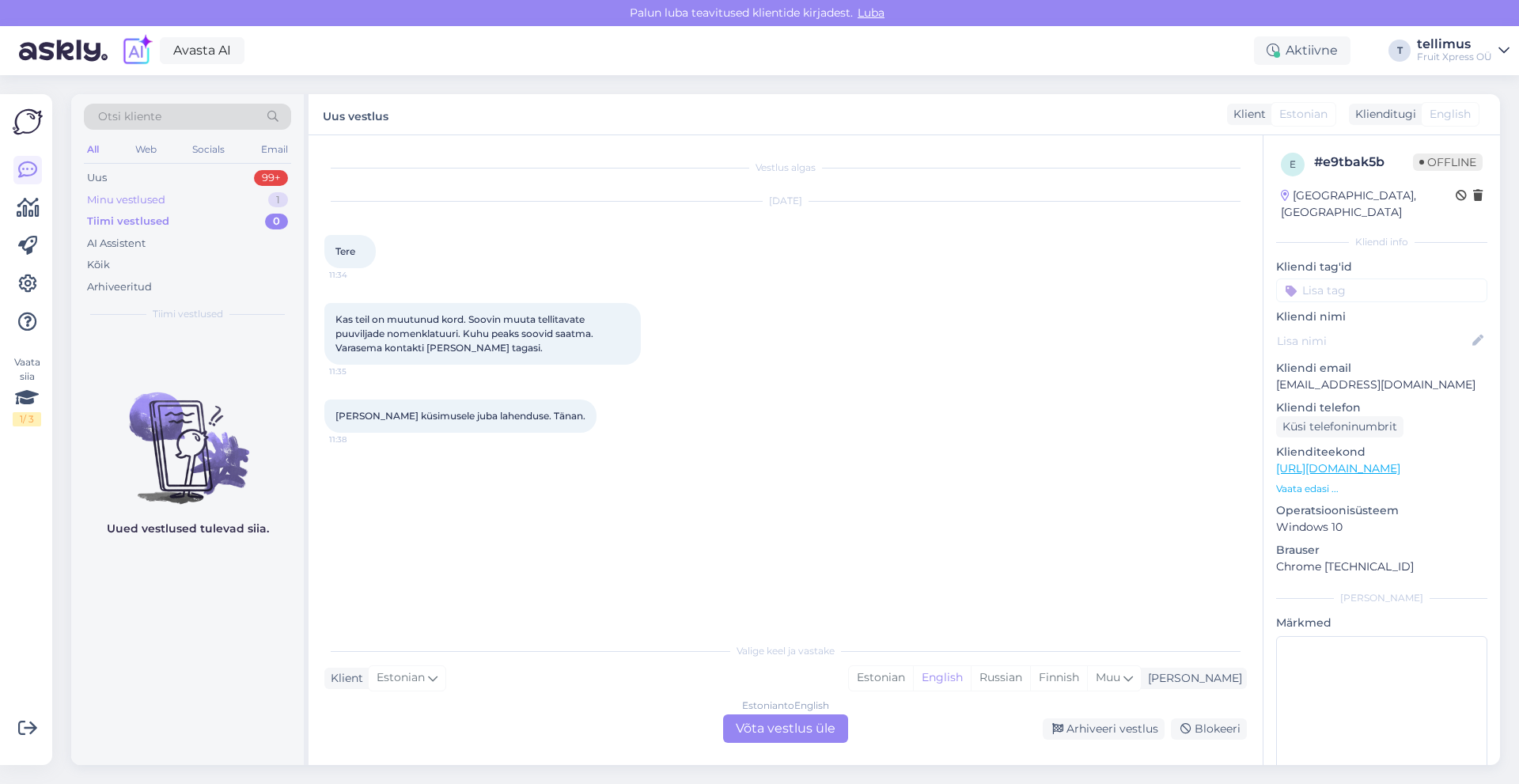
click at [176, 206] on div "Minu vestlused 1" at bounding box center [187, 201] width 207 height 22
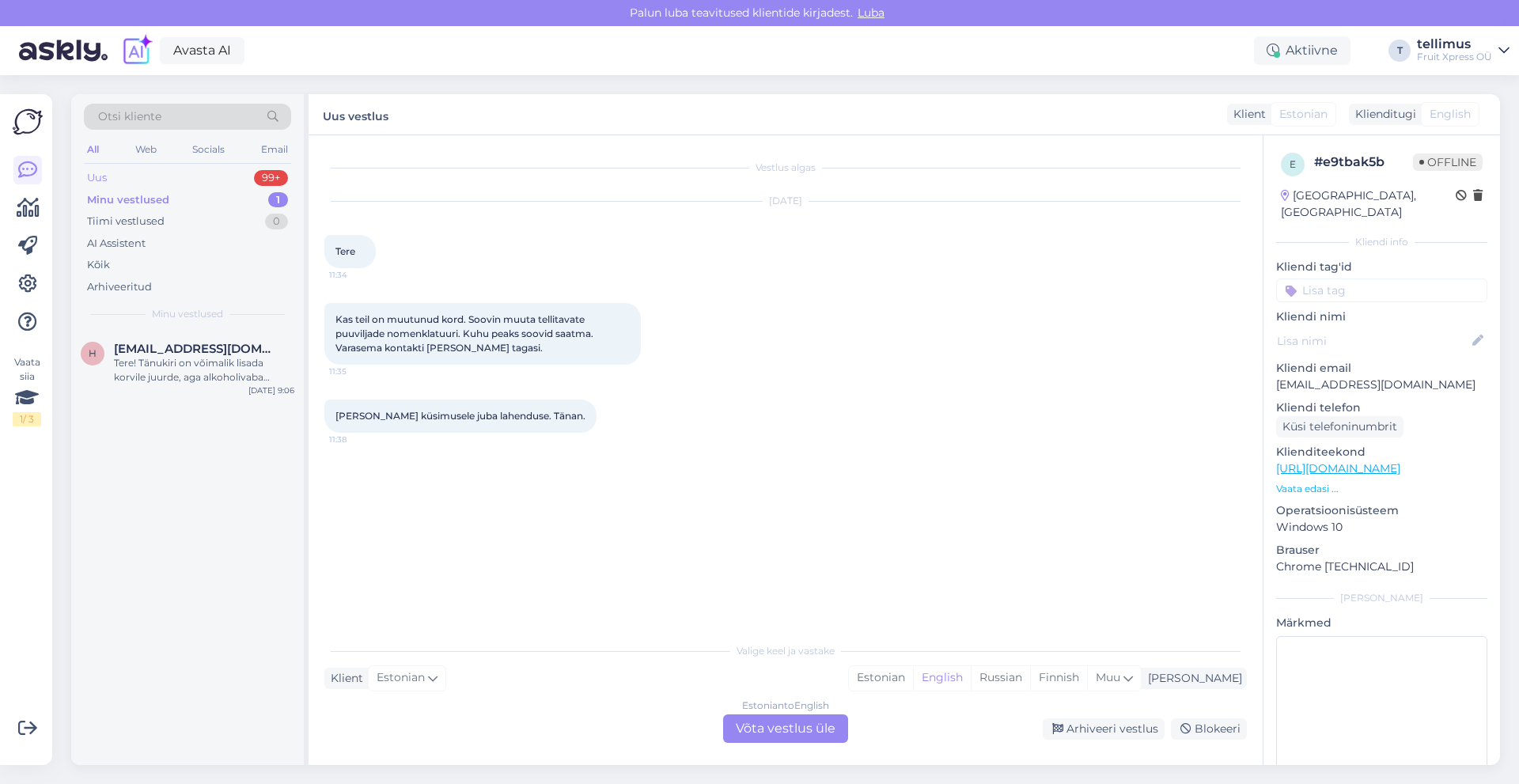
click at [199, 188] on div "Uus 99+" at bounding box center [187, 178] width 207 height 22
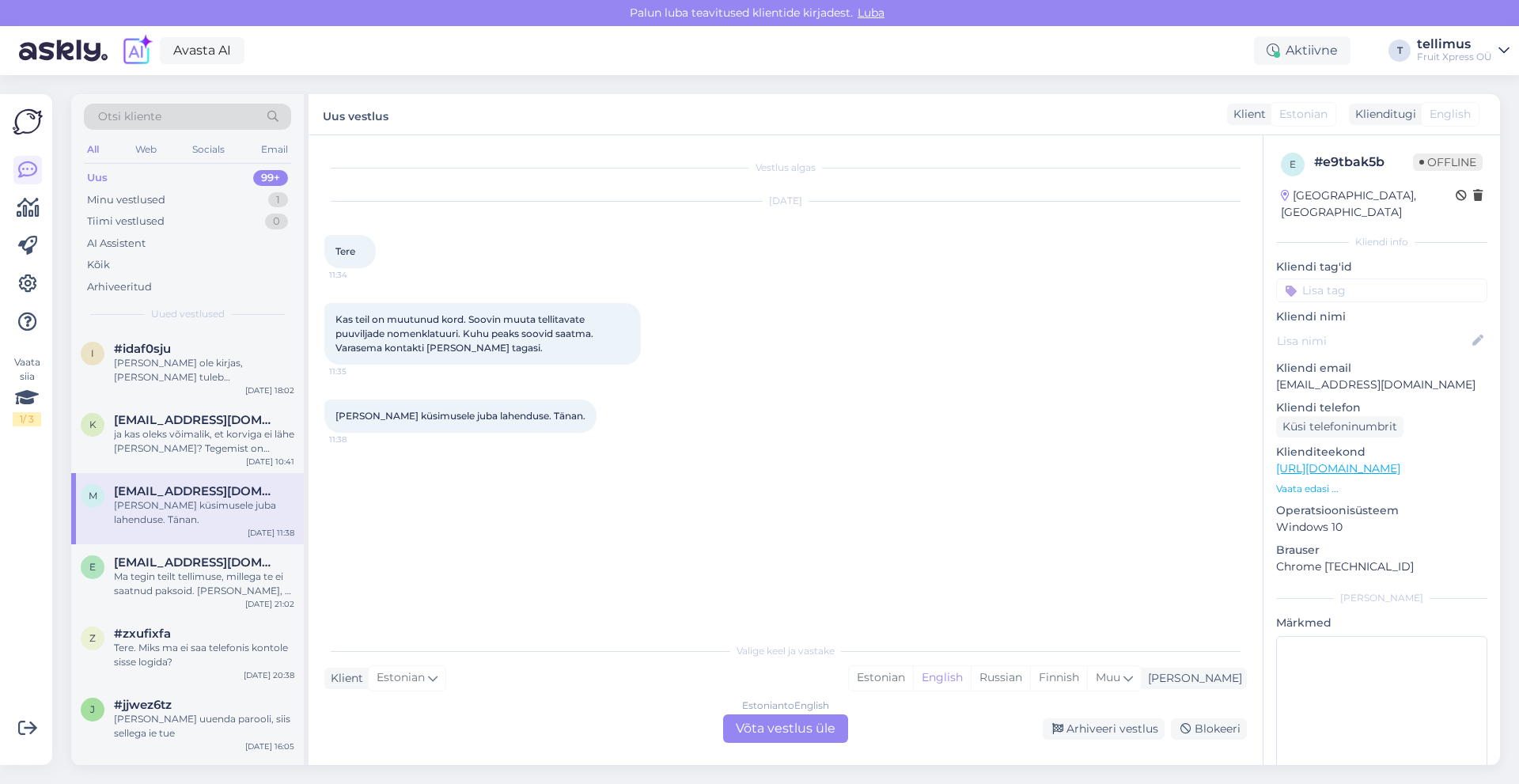
click at [193, 178] on div "Uus 99+" at bounding box center [187, 178] width 207 height 22
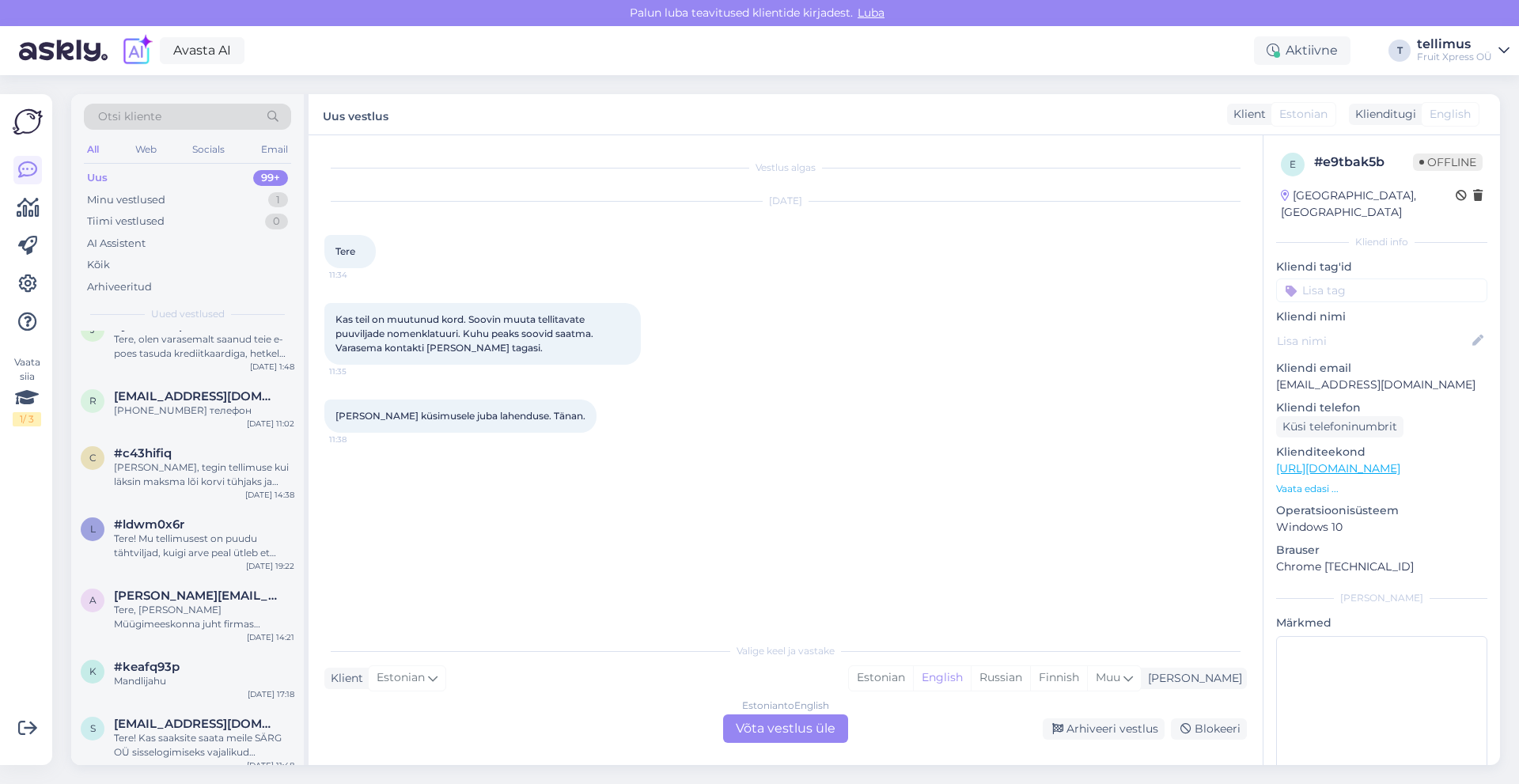
scroll to position [2215, 0]
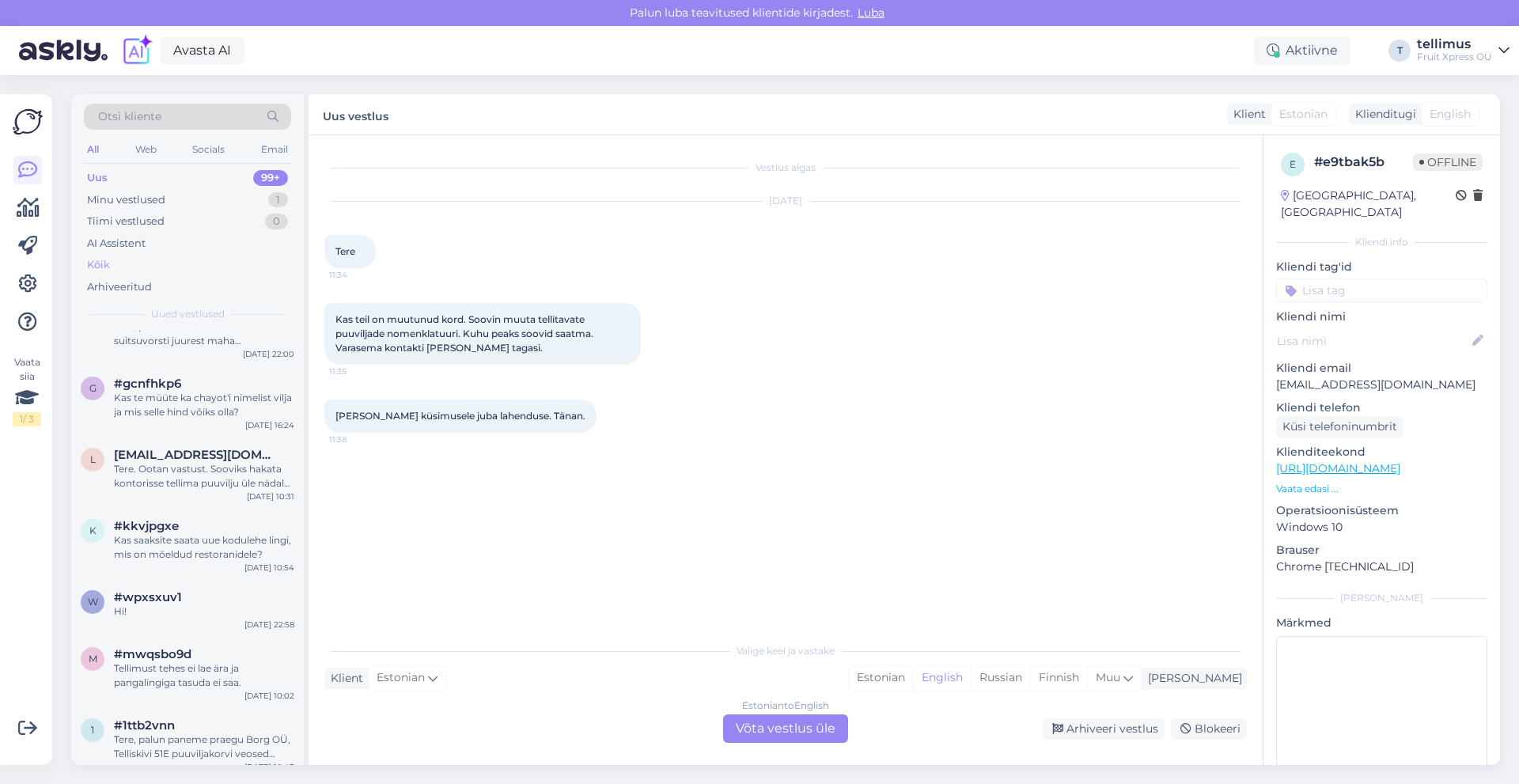
click at [160, 270] on div "Kõik" at bounding box center [187, 265] width 207 height 22
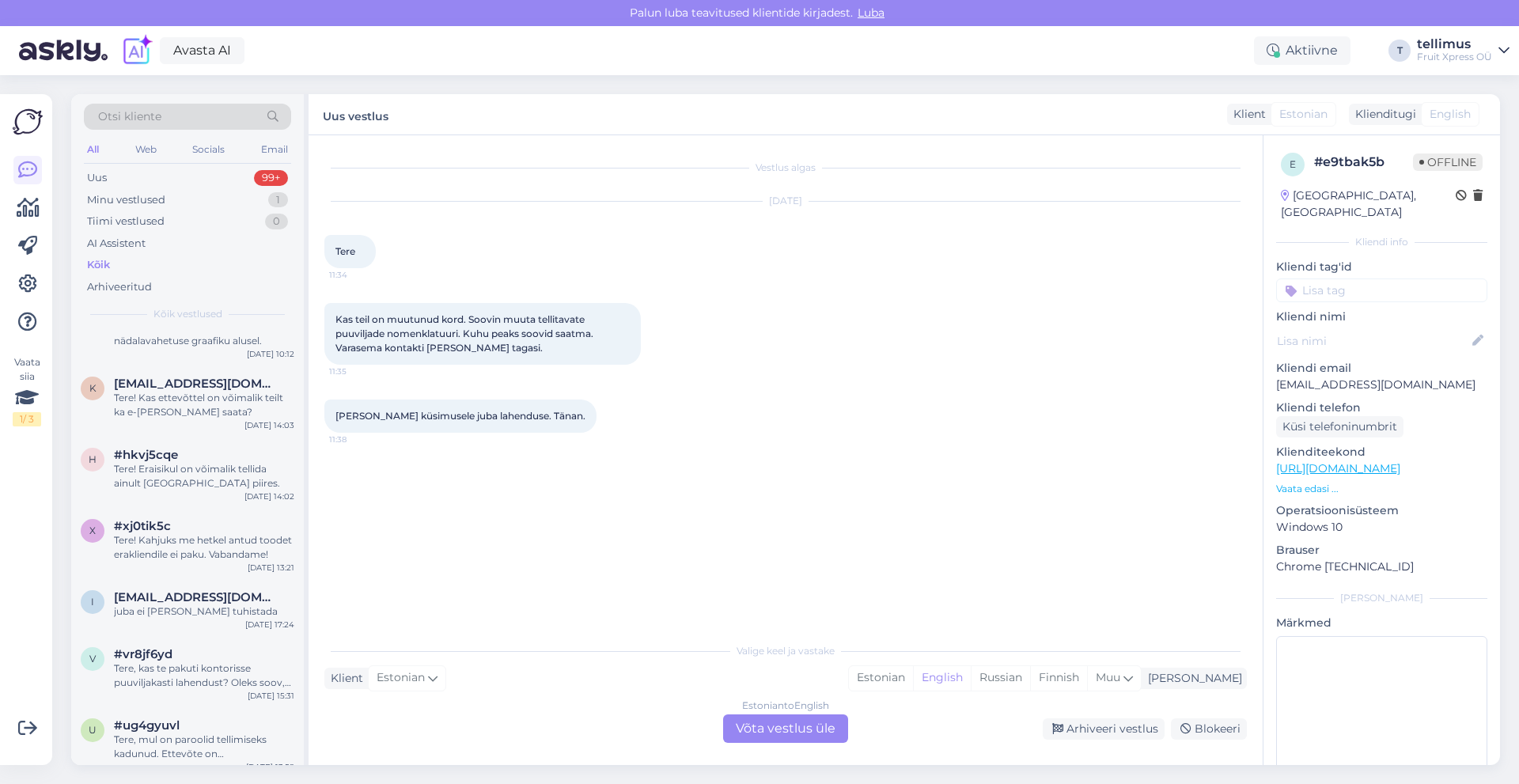
scroll to position [0, 0]
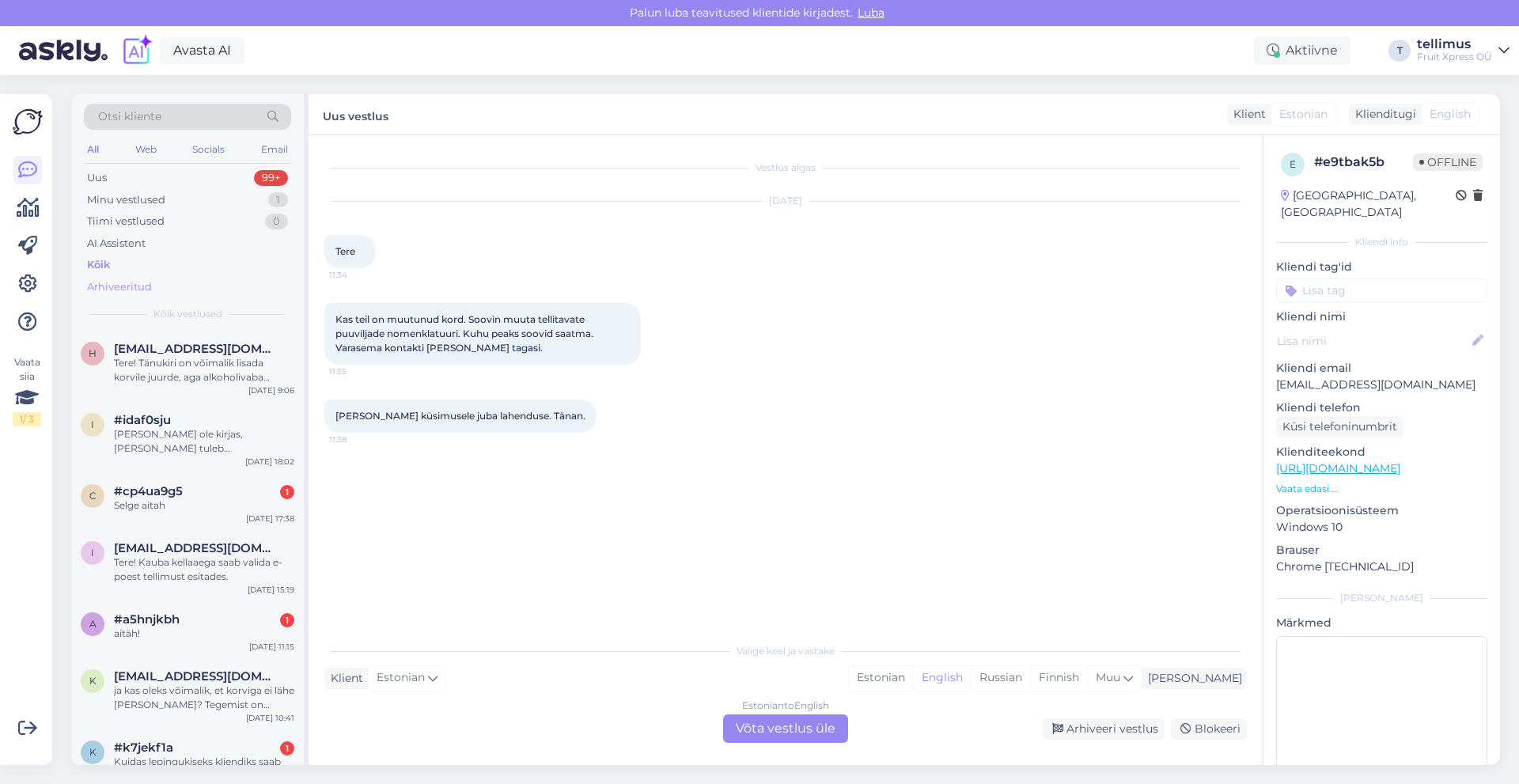
click at [165, 284] on div "Arhiveeritud" at bounding box center [187, 287] width 207 height 22
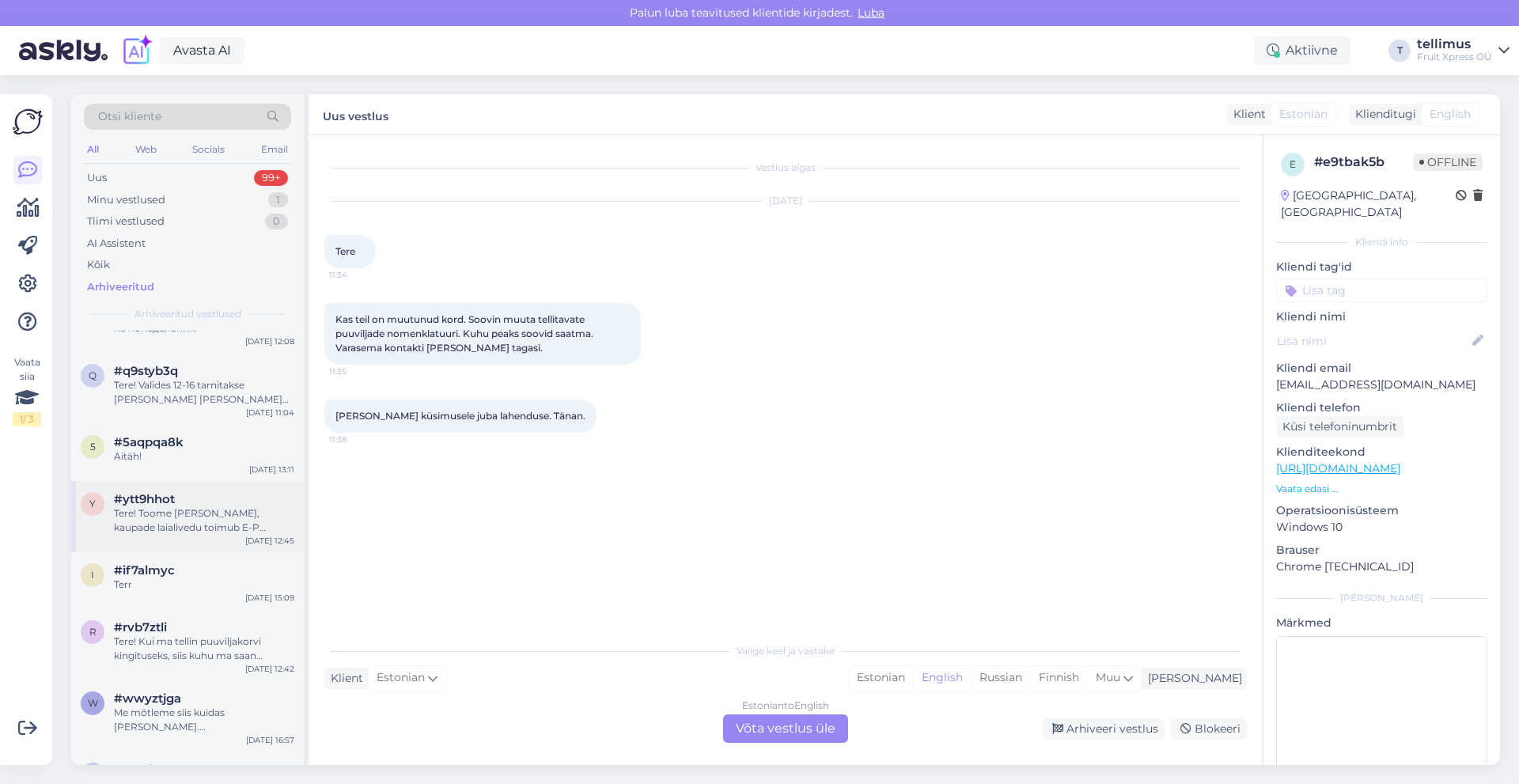
scroll to position [4982, 0]
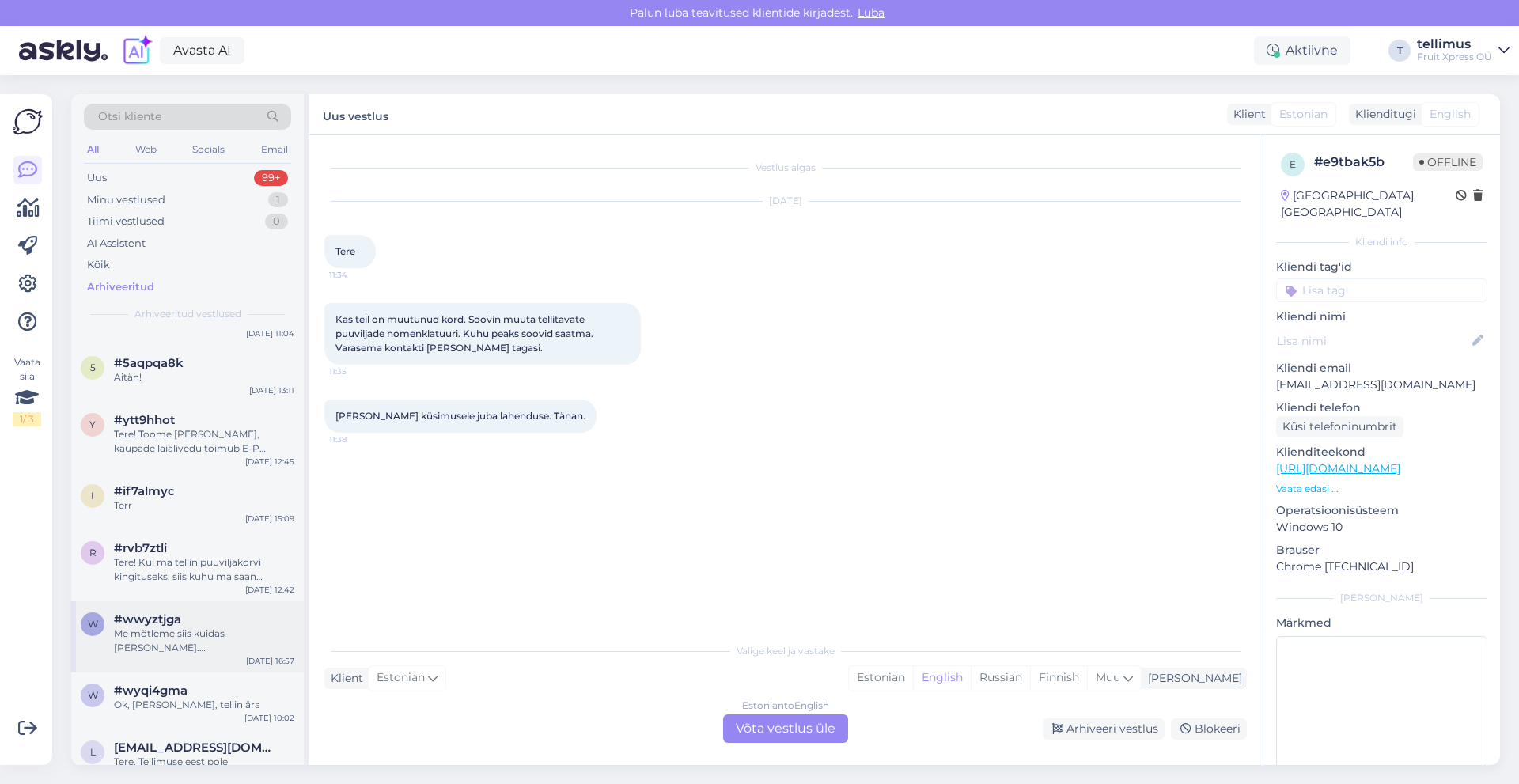
click at [264, 627] on div "Me mõtleme siis kuidas [PERSON_NAME]. [GEOGRAPHIC_DATA]." at bounding box center [204, 640] width 181 height 28
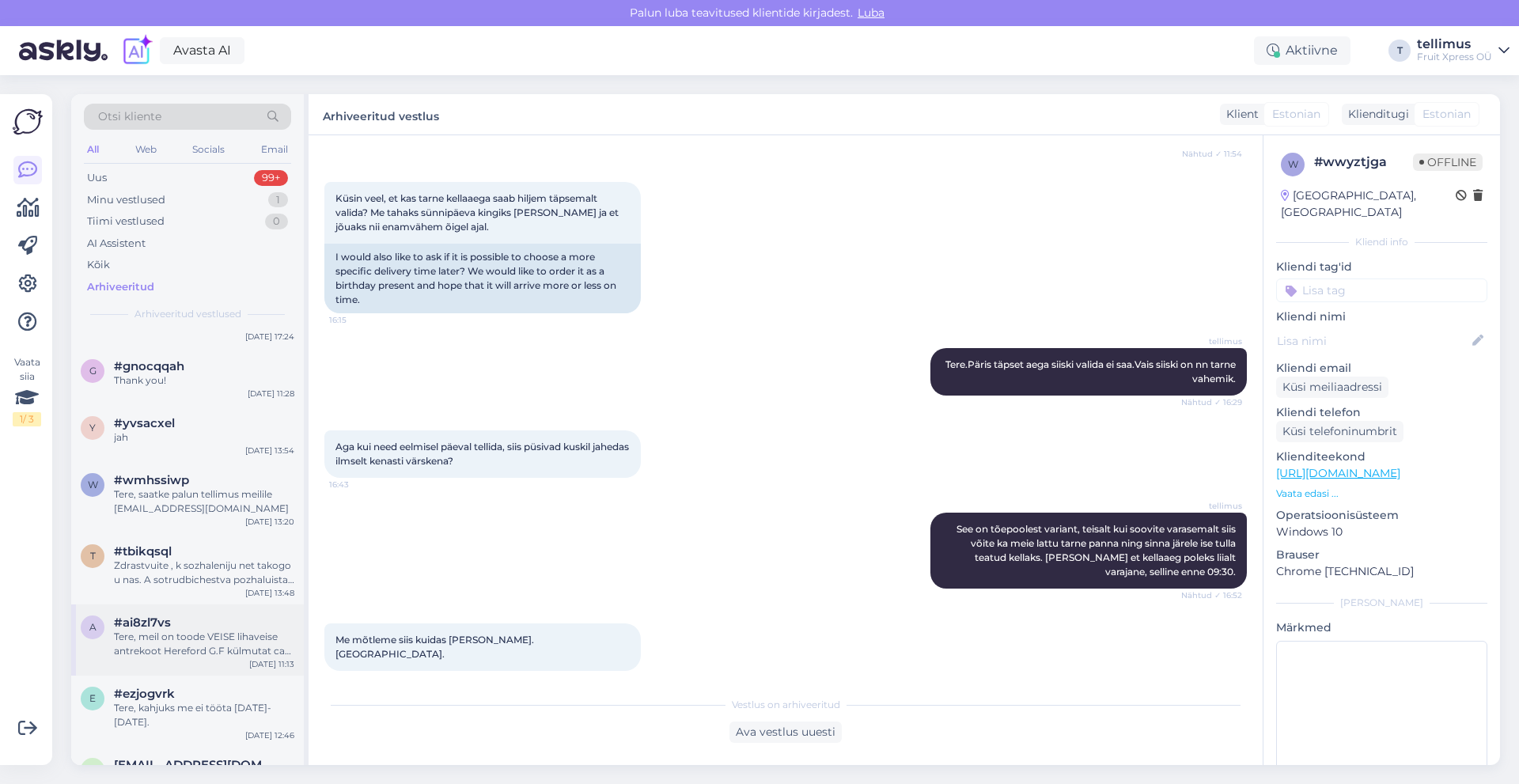
scroll to position [7593, 0]
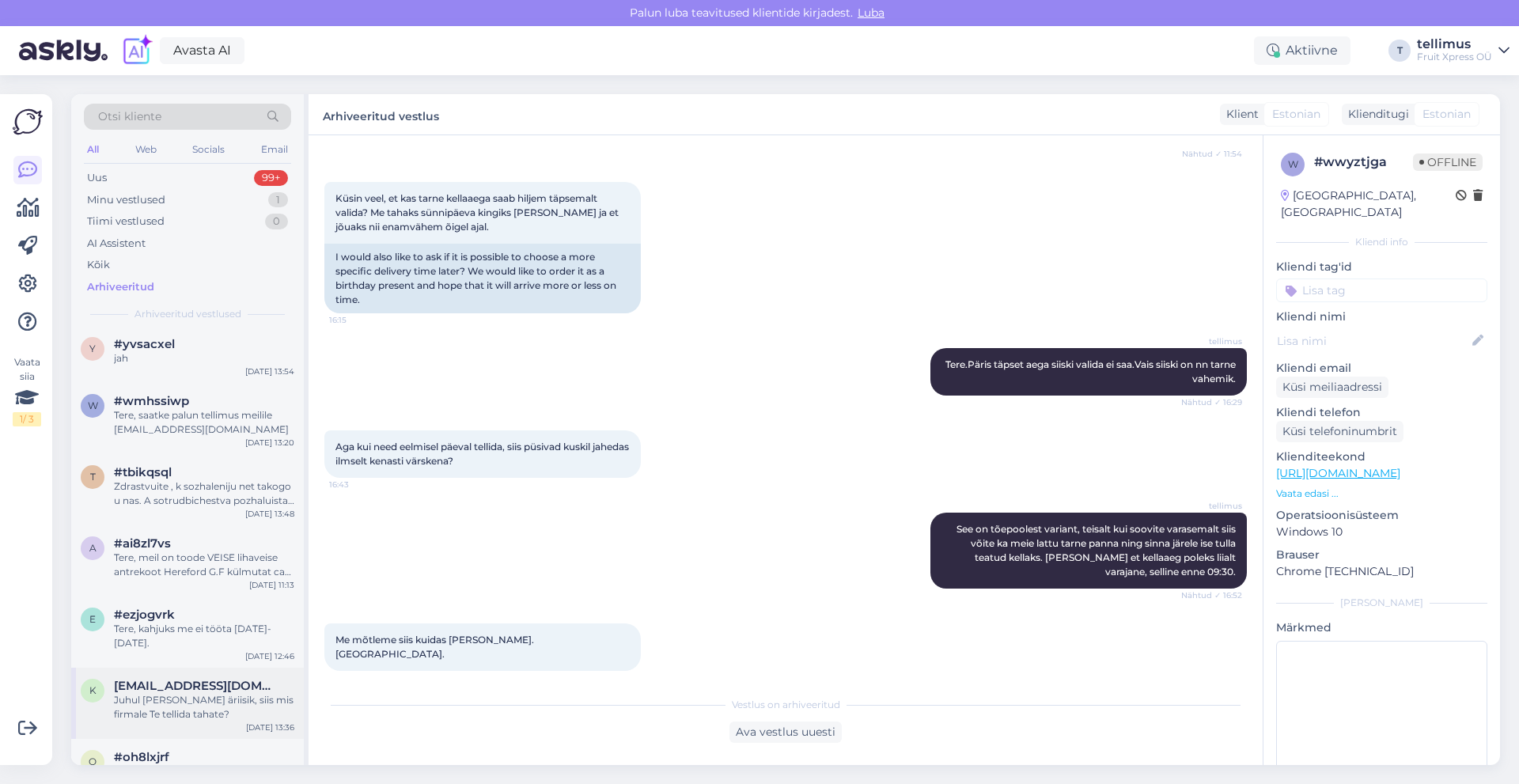
click at [219, 668] on div "k [EMAIL_ADDRESS][DOMAIN_NAME] Juhul [PERSON_NAME] äriisik, siis mis firmale Te…" at bounding box center [188, 703] width 233 height 71
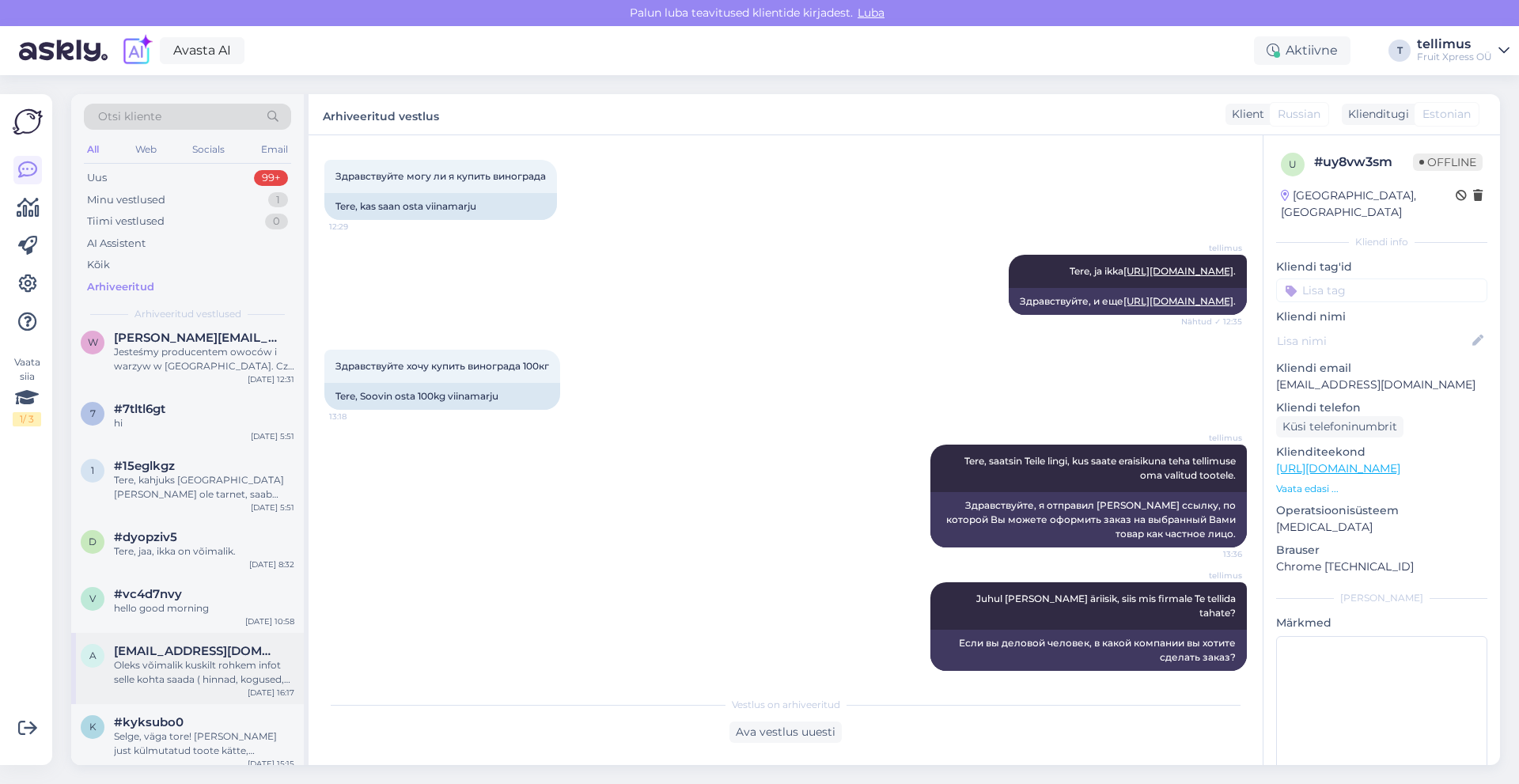
scroll to position [8699, 0]
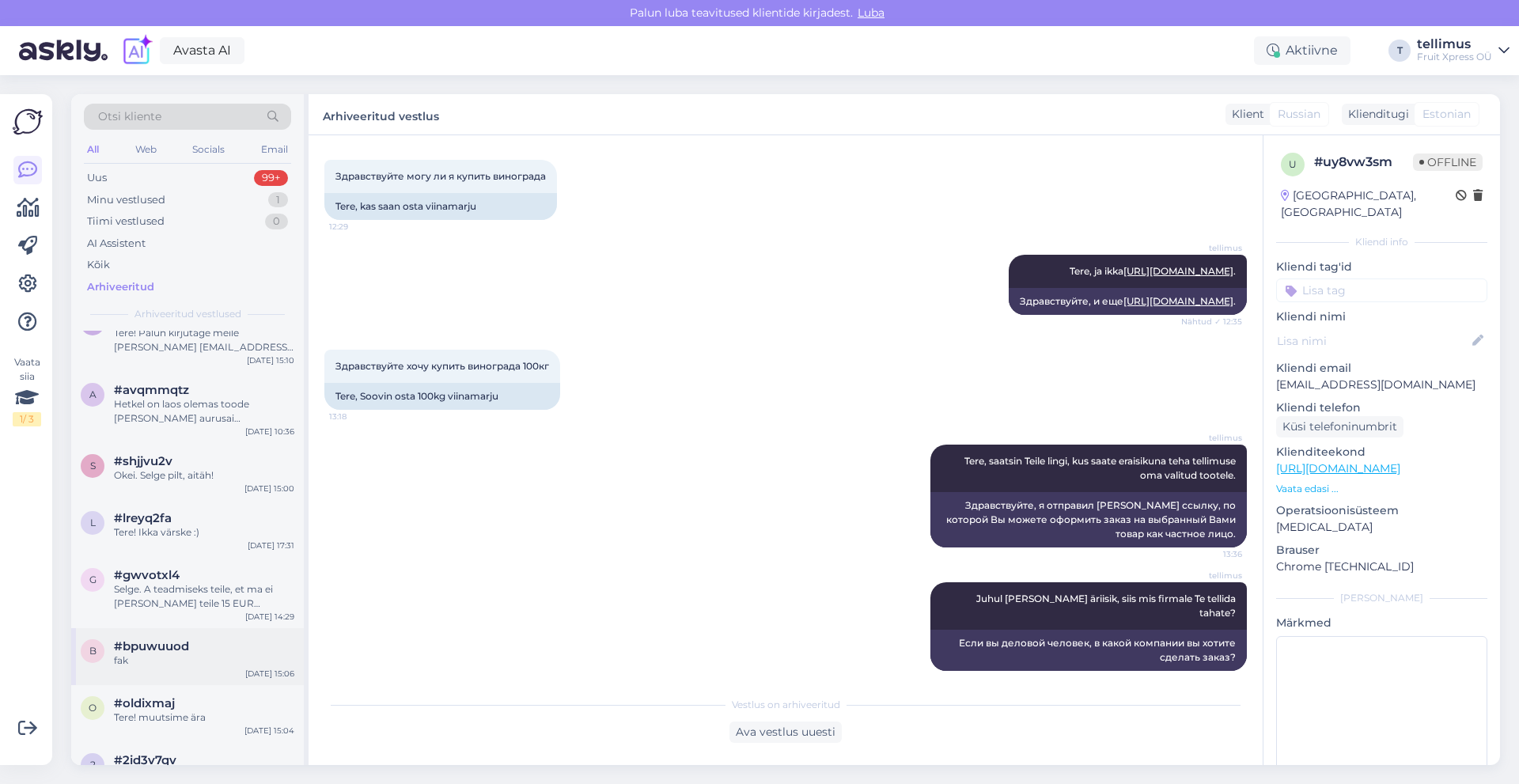
click at [217, 639] on div "#bpuwuuod" at bounding box center [204, 646] width 181 height 14
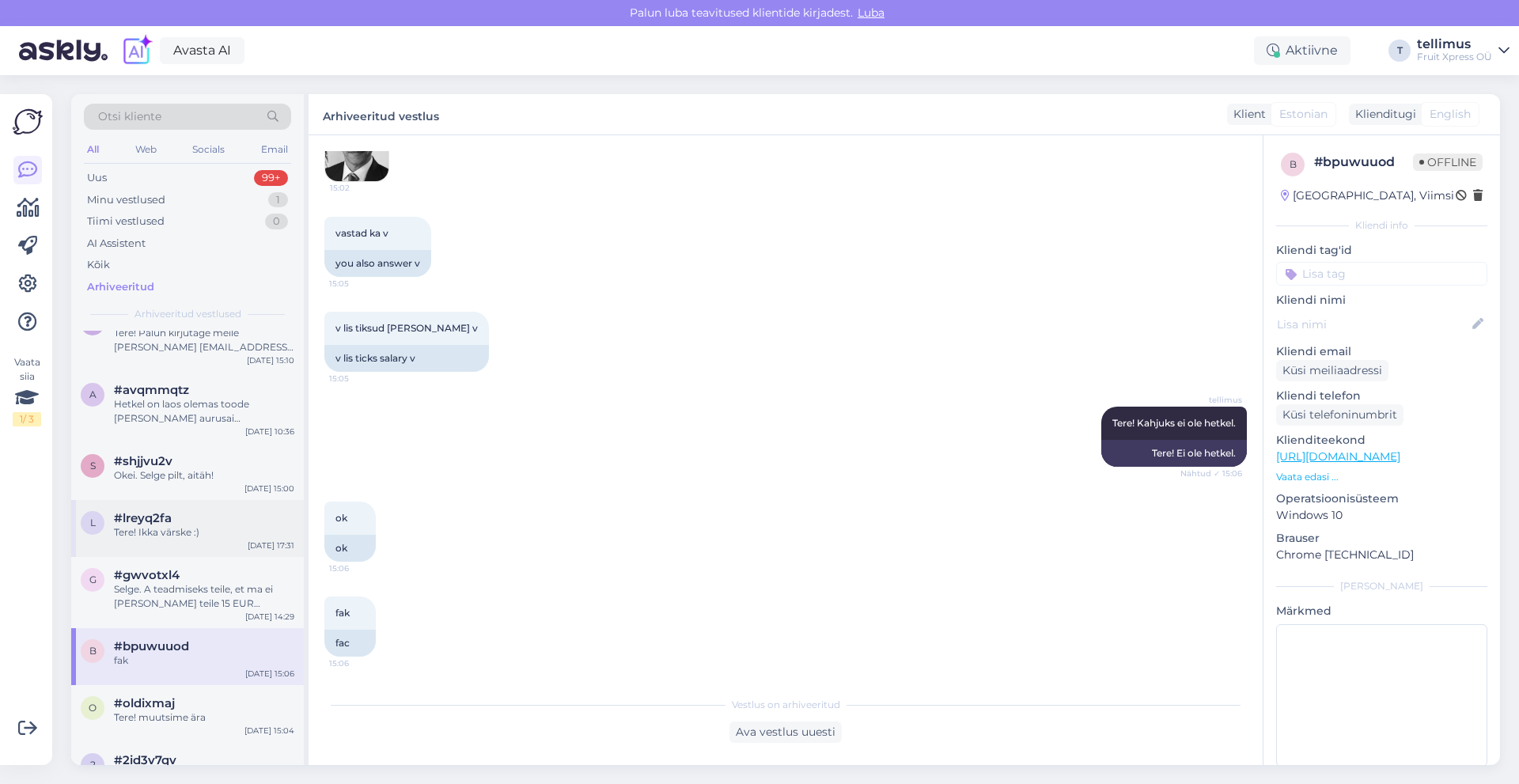
scroll to position [9095, 0]
